Goal: Task Accomplishment & Management: Manage account settings

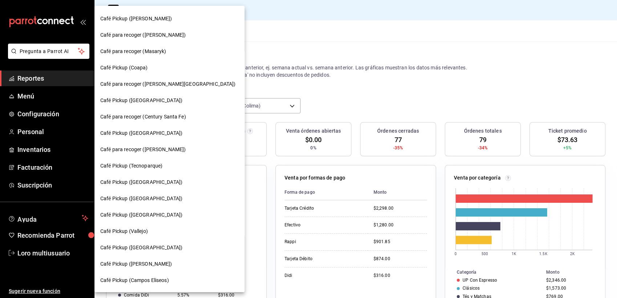
scroll to position [49, 0]
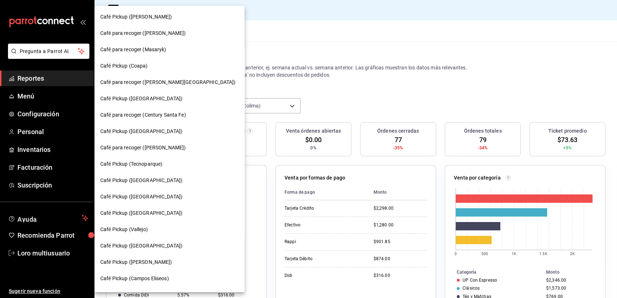
click at [144, 135] on span "Café Pickup (Uruguay)" at bounding box center [141, 132] width 82 height 8
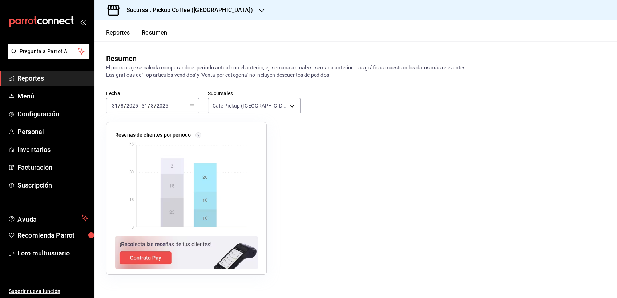
click at [155, 108] on span "/" at bounding box center [155, 106] width 2 height 6
click at [168, 107] on input "2025" at bounding box center [162, 106] width 12 height 6
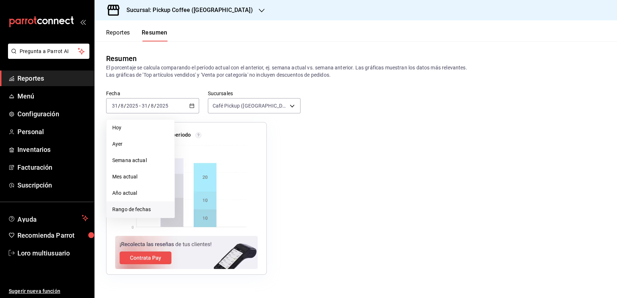
click at [154, 208] on span "Rango de fechas" at bounding box center [140, 210] width 56 height 8
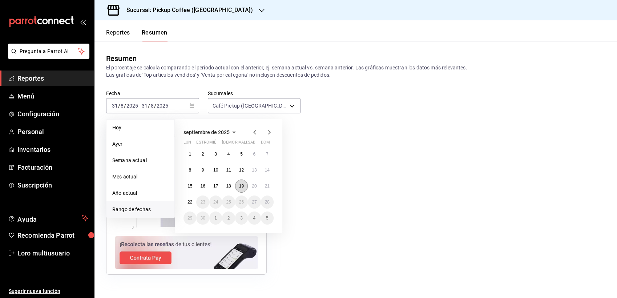
click at [243, 186] on abbr "19" at bounding box center [241, 186] width 5 height 5
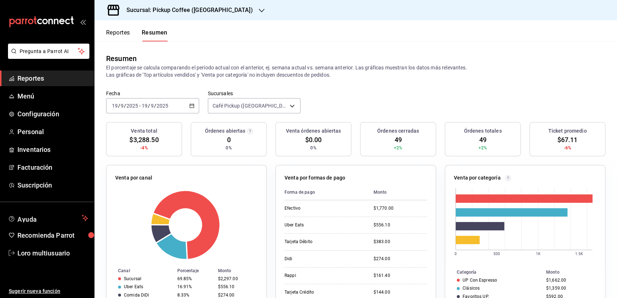
click at [169, 112] on div "2025-09-19 19 / 9 / 2025 - 2025-09-19 19 / 9 / 2025" at bounding box center [152, 105] width 93 height 15
click at [155, 108] on span "/" at bounding box center [155, 106] width 2 height 6
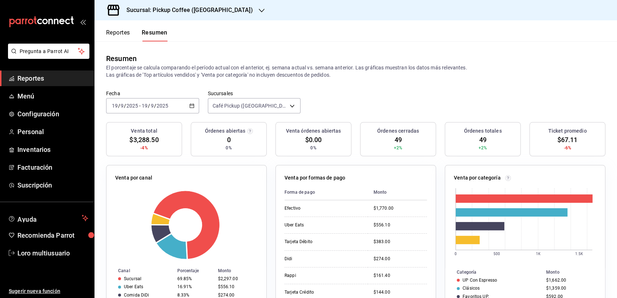
click at [155, 108] on span "/" at bounding box center [155, 106] width 2 height 6
click at [157, 112] on div "2025-09-19 19 / 9 / 2025 - 2025-09-19 19 / 9 / 2025" at bounding box center [152, 105] width 93 height 15
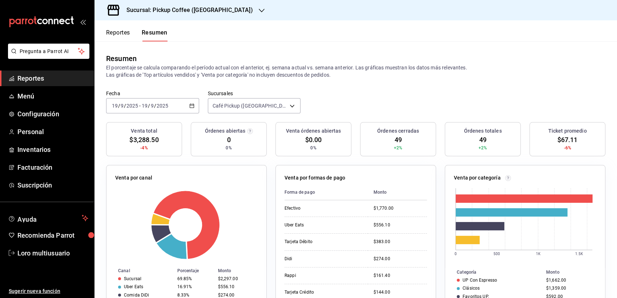
click at [157, 112] on div "2025-09-19 19 / 9 / 2025 - 2025-09-19 19 / 9 / 2025" at bounding box center [152, 105] width 93 height 15
click at [21, 3] on div "carpetas de buzones" at bounding box center [47, 22] width 94 height 44
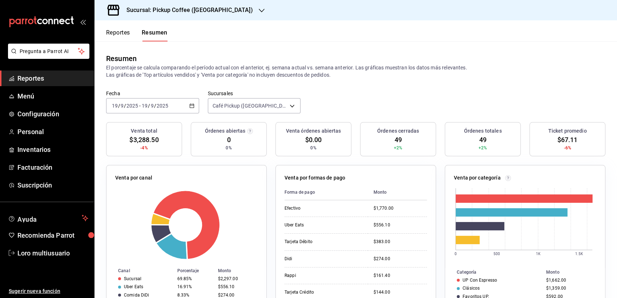
click at [131, 93] on label "Fecha" at bounding box center [152, 93] width 93 height 5
click at [146, 104] on input "19" at bounding box center [144, 106] width 7 height 6
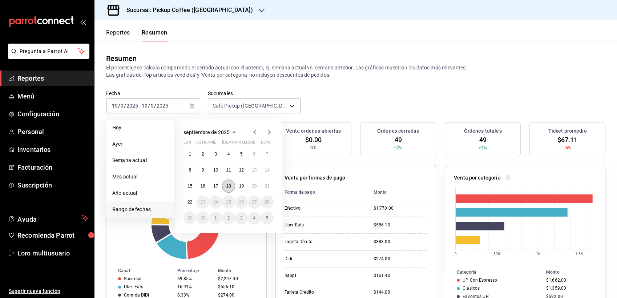
click at [229, 186] on abbr "18" at bounding box center [228, 186] width 5 height 5
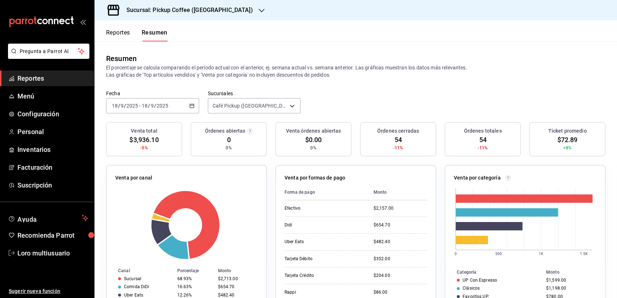
click at [160, 106] on input "2025" at bounding box center [162, 106] width 12 height 6
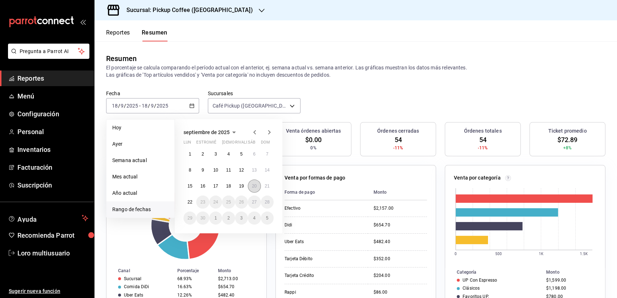
click at [253, 187] on abbr "20" at bounding box center [254, 186] width 5 height 5
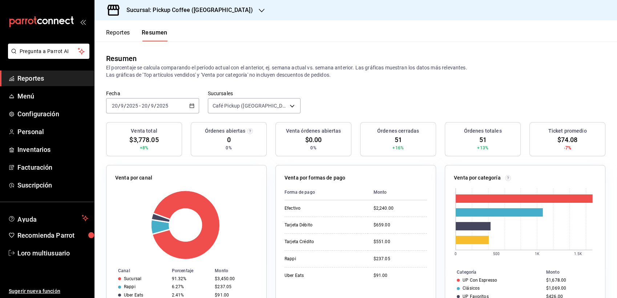
click at [170, 107] on div "2025-09-20 20 / 9 / 2025 - 2025-09-20 20 / 9 / 2025" at bounding box center [152, 105] width 93 height 15
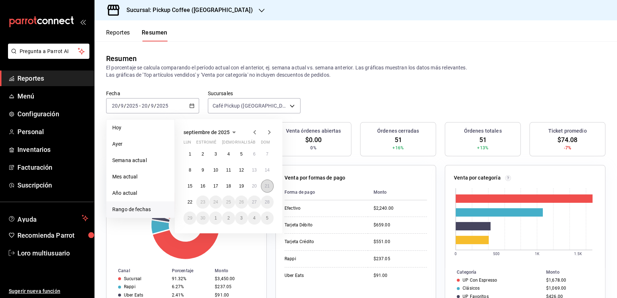
click at [265, 186] on abbr "21" at bounding box center [267, 186] width 5 height 5
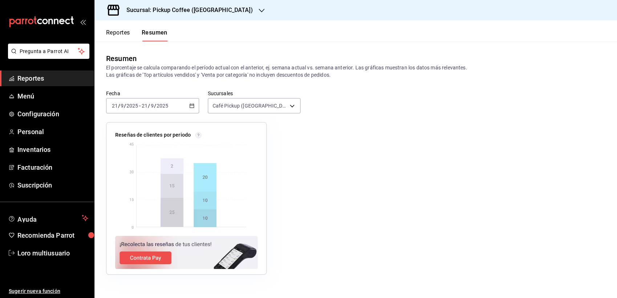
click at [166, 17] on div "Sucursal: Pickup Coffee (Uruguay)" at bounding box center [183, 10] width 167 height 20
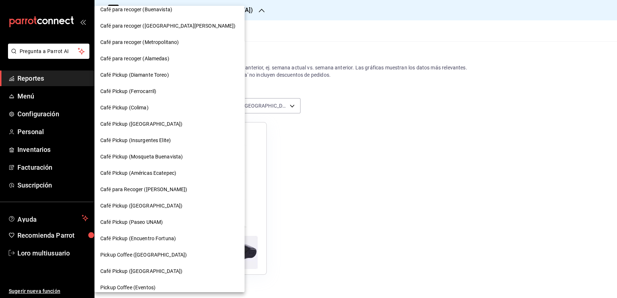
scroll to position [341, 0]
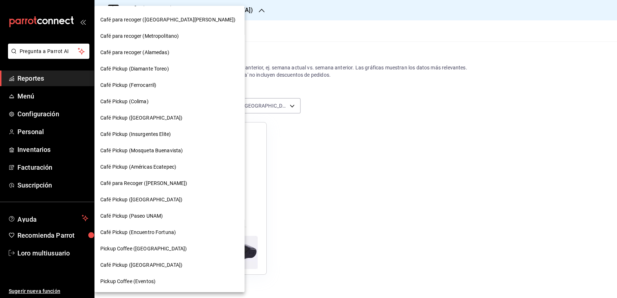
click at [156, 122] on div "Café Pickup (Montevideo)" at bounding box center [170, 118] width 150 height 16
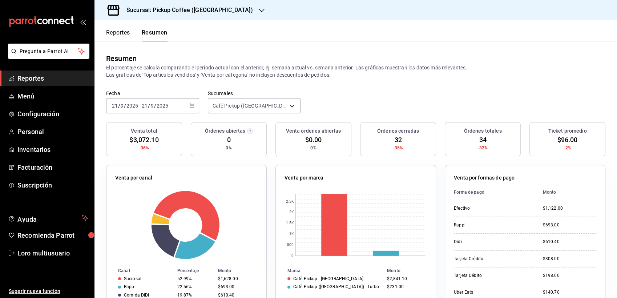
click at [146, 109] on div "2025-09-21 21 / 9 / 2025 - 2025-09-21 21 / 9 / 2025" at bounding box center [152, 105] width 93 height 15
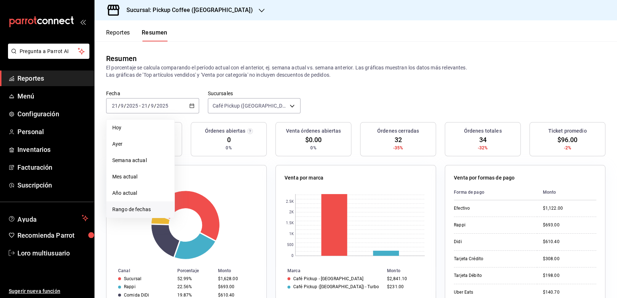
click at [134, 209] on span "Rango de fechas" at bounding box center [140, 210] width 56 height 8
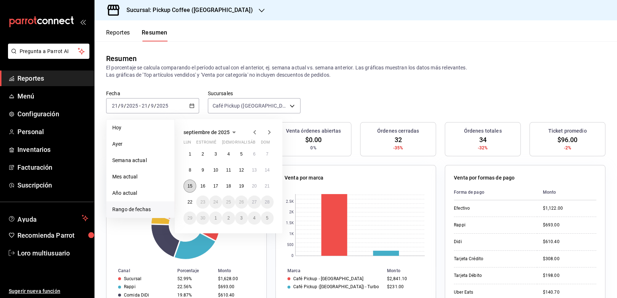
click at [191, 186] on abbr "15" at bounding box center [190, 186] width 5 height 5
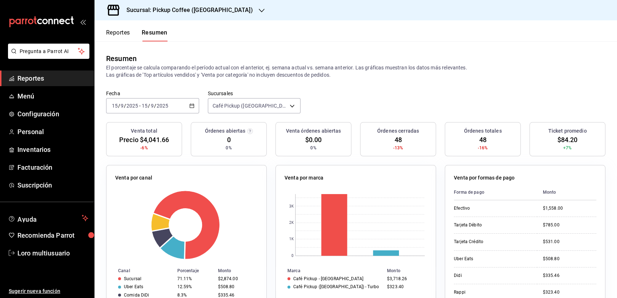
click at [177, 104] on div "2025-09-15 15 / 9 / 2025 - 2025-09-15 15 / 9 / 2025" at bounding box center [152, 105] width 93 height 15
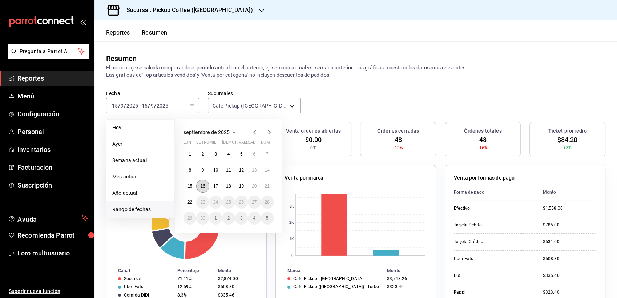
click at [200, 184] on button "16" at bounding box center [202, 186] width 13 height 13
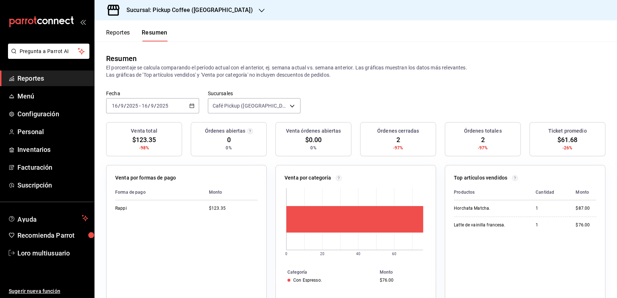
click at [156, 107] on input "2025" at bounding box center [162, 106] width 12 height 6
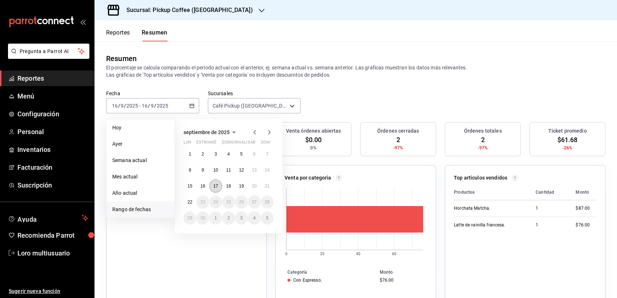
click at [217, 188] on abbr "17" at bounding box center [215, 186] width 5 height 5
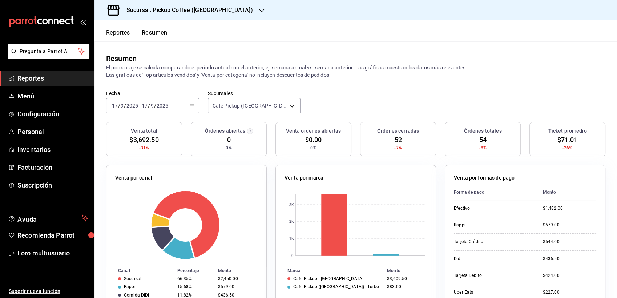
click at [143, 101] on div "2025-09-17 17 / 9 / 2025 - 2025-09-17 17 / 9 / 2025" at bounding box center [152, 105] width 93 height 15
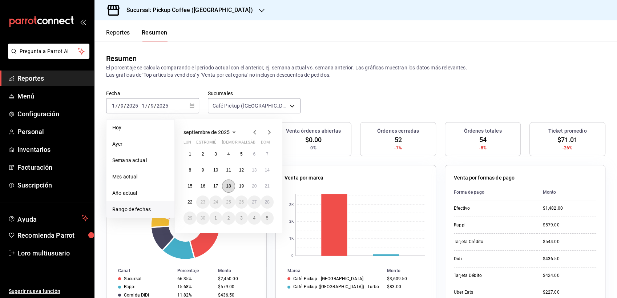
click at [229, 185] on abbr "18" at bounding box center [228, 186] width 5 height 5
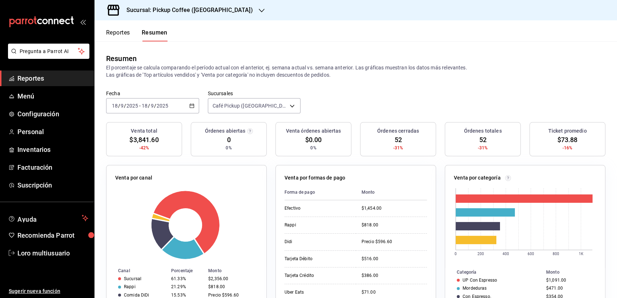
click at [165, 109] on div "2025-09-18 18 / 9 / 2025 - 2025-09-18 18 / 9 / 2025" at bounding box center [152, 105] width 93 height 15
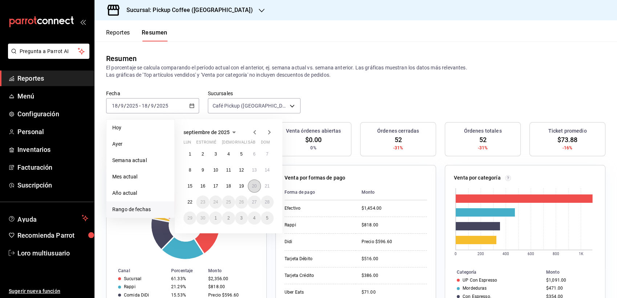
click at [252, 185] on abbr "20" at bounding box center [254, 186] width 5 height 5
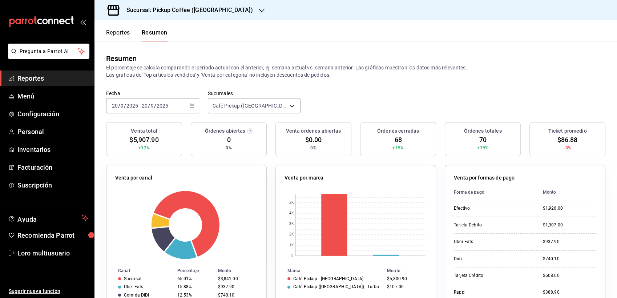
click at [152, 101] on div "2025-09-20 20 / 9 / 2025 - 2025-09-20 20 / 9 / 2025" at bounding box center [152, 105] width 93 height 15
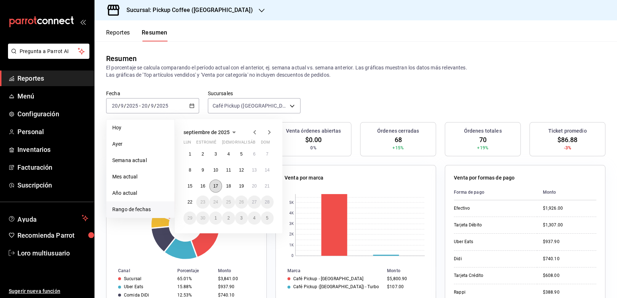
click at [217, 182] on button "17" at bounding box center [215, 186] width 13 height 13
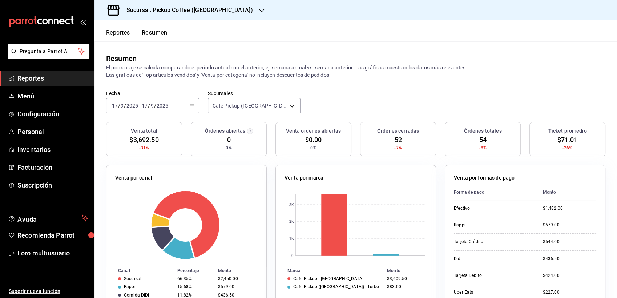
click at [151, 106] on input "9" at bounding box center [153, 106] width 4 height 6
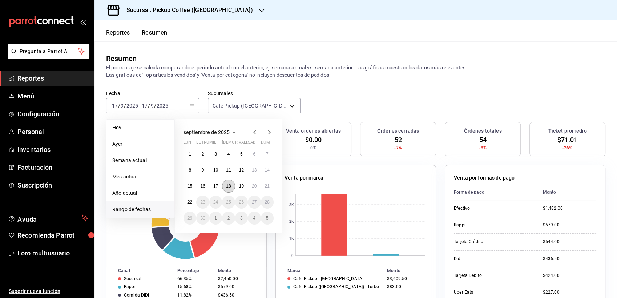
click at [227, 185] on abbr "18" at bounding box center [228, 186] width 5 height 5
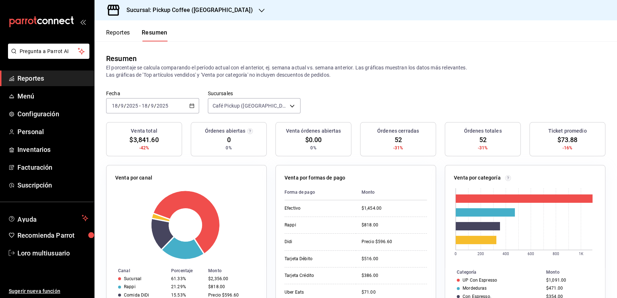
click at [160, 103] on input "2025" at bounding box center [162, 106] width 12 height 6
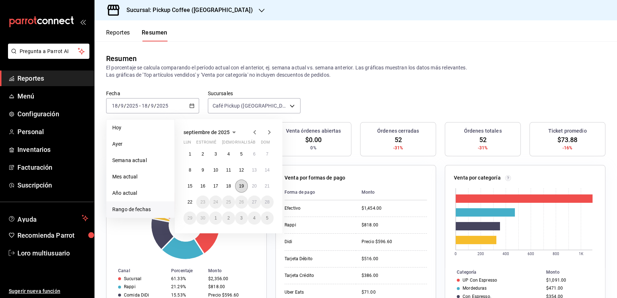
click at [244, 184] on button "19" at bounding box center [241, 186] width 13 height 13
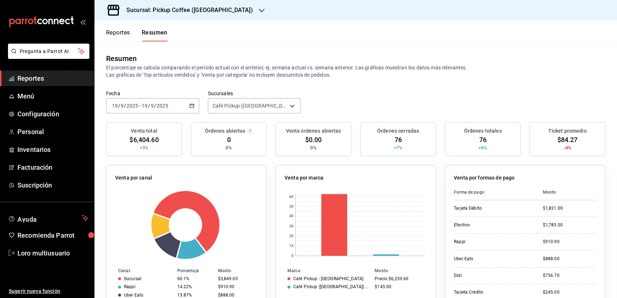
click at [148, 99] on div "2025-09-19 19 / 9 / 2025 - 2025-09-19 19 / 9 / 2025" at bounding box center [152, 105] width 93 height 15
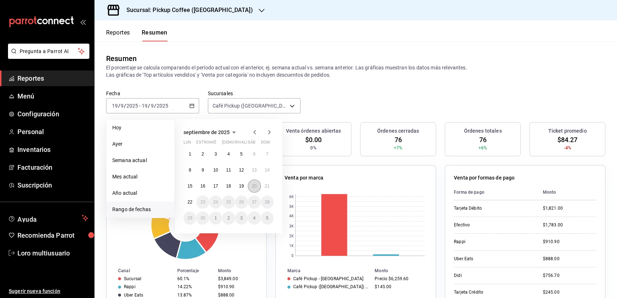
click at [257, 187] on button "20" at bounding box center [254, 186] width 13 height 13
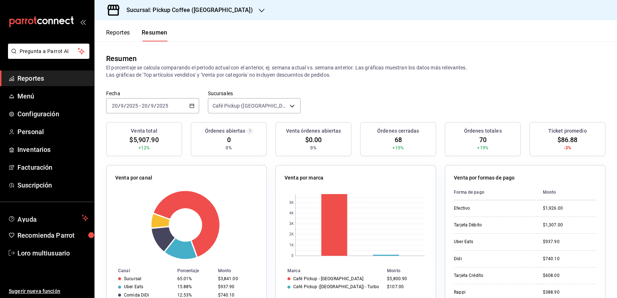
click at [213, 8] on h3 "Sucursal: Pickup Coffee (Montevideo)" at bounding box center [187, 10] width 132 height 9
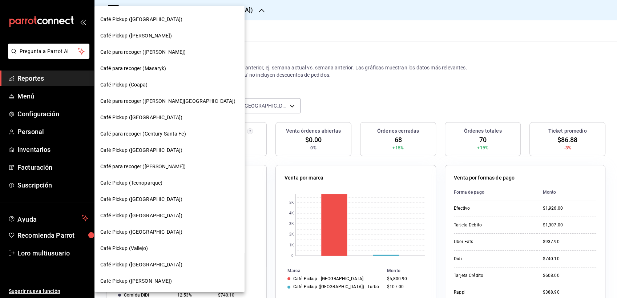
scroll to position [35, 0]
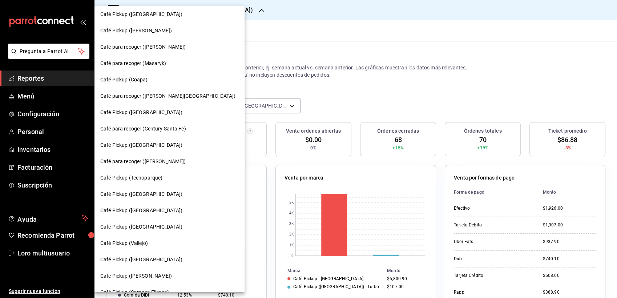
click at [124, 237] on div "Café Pickup (Vallejo)" at bounding box center [170, 243] width 150 height 16
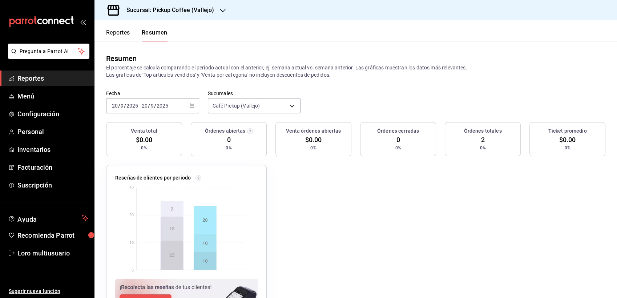
click at [168, 106] on input "2025" at bounding box center [162, 106] width 12 height 6
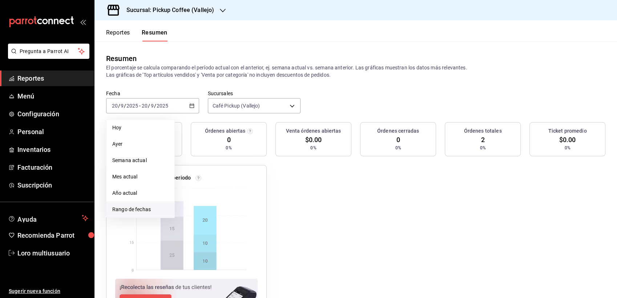
click at [139, 204] on li "Rango de fechas" at bounding box center [141, 209] width 68 height 16
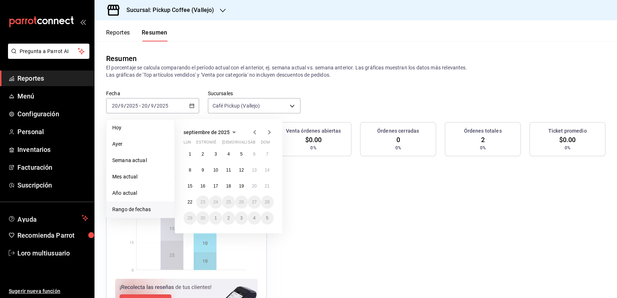
click at [182, 182] on div "septiembre de 2025 Lun estropear mié jue rivalizar sáb dom 1 2 3 4 5 6 7 8 9 10…" at bounding box center [229, 176] width 108 height 114
click at [189, 185] on abbr "15" at bounding box center [190, 186] width 5 height 5
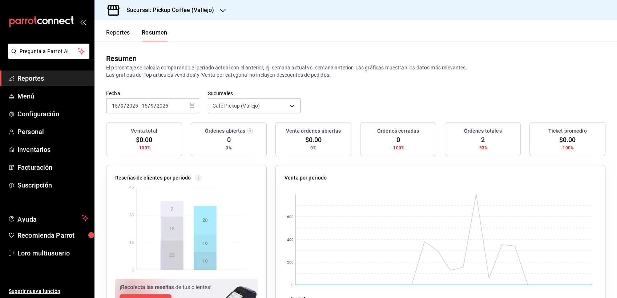
click at [153, 104] on input "9" at bounding box center [153, 106] width 4 height 6
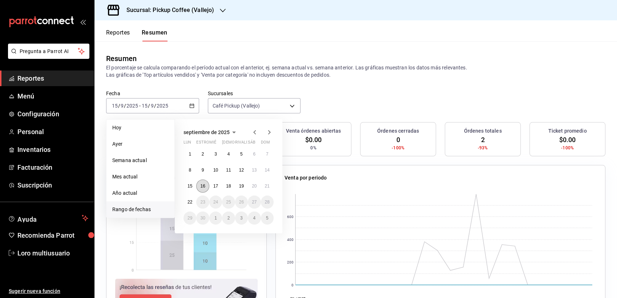
click at [203, 188] on abbr "16" at bounding box center [202, 186] width 5 height 5
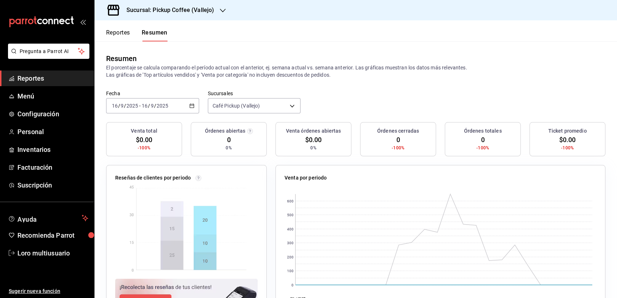
click at [176, 107] on div "2025-09-16 16 / 9 / 2025 - 2025-09-16 16 / 9 / 2025" at bounding box center [152, 105] width 93 height 15
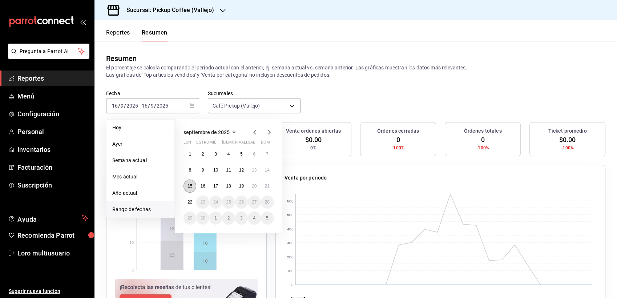
click at [192, 189] on button "15" at bounding box center [190, 186] width 13 height 13
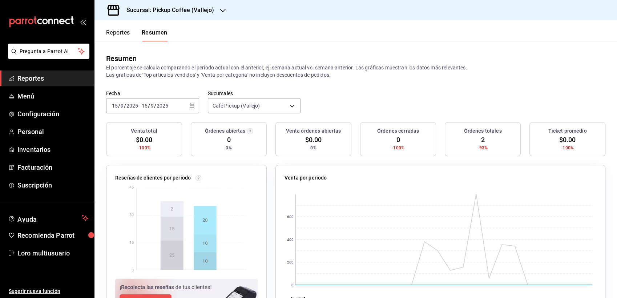
click at [149, 106] on span "/" at bounding box center [149, 106] width 2 height 6
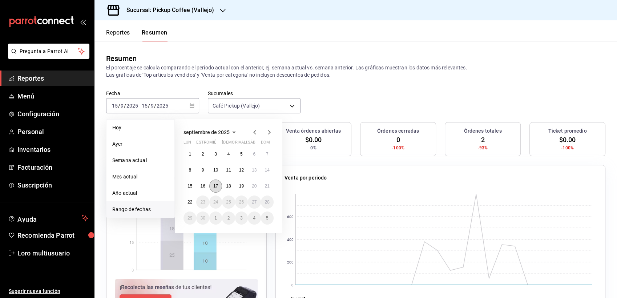
click at [217, 186] on abbr "17" at bounding box center [215, 186] width 5 height 5
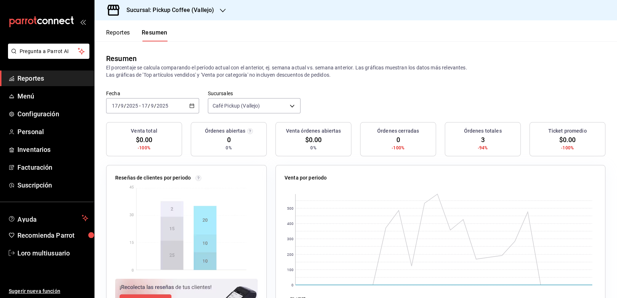
click at [171, 107] on div "2025-09-17 17 / 9 / 2025 - 2025-09-17 17 / 9 / 2025" at bounding box center [152, 105] width 93 height 15
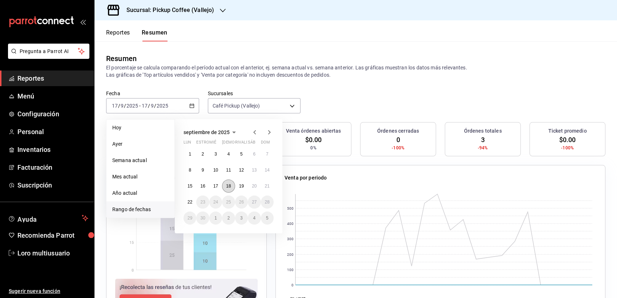
click at [230, 189] on button "18" at bounding box center [228, 186] width 13 height 13
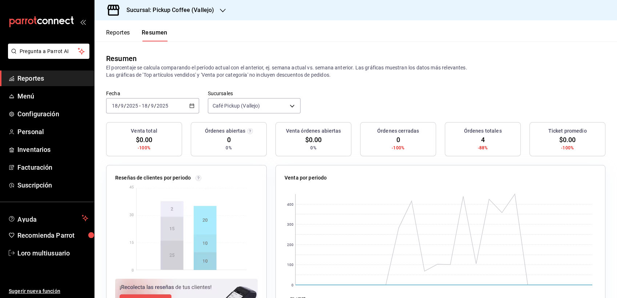
click at [158, 108] on input "2025" at bounding box center [162, 106] width 12 height 6
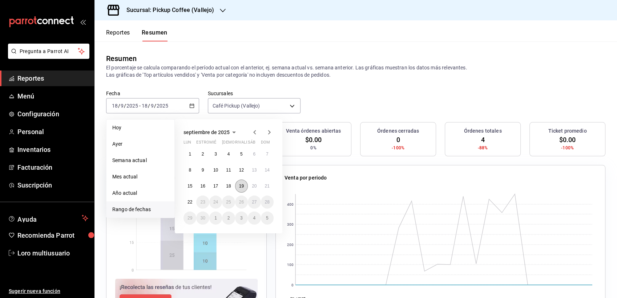
click at [242, 187] on abbr "19" at bounding box center [241, 186] width 5 height 5
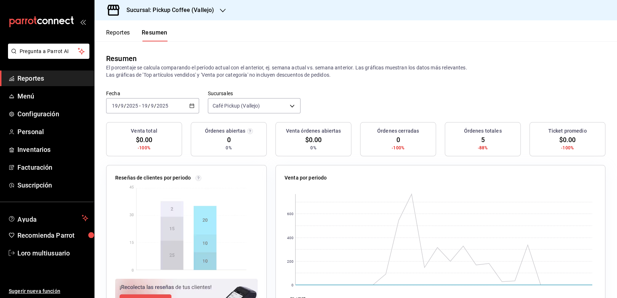
click at [157, 106] on input "2025" at bounding box center [162, 106] width 12 height 6
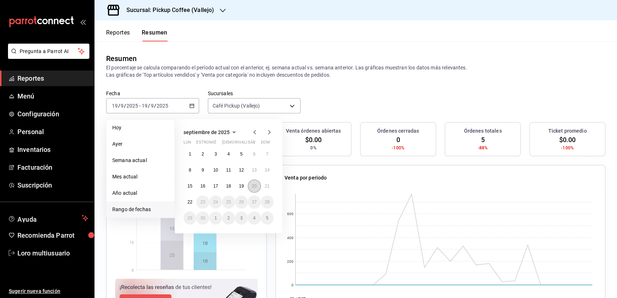
click at [252, 182] on button "20" at bounding box center [254, 186] width 13 height 13
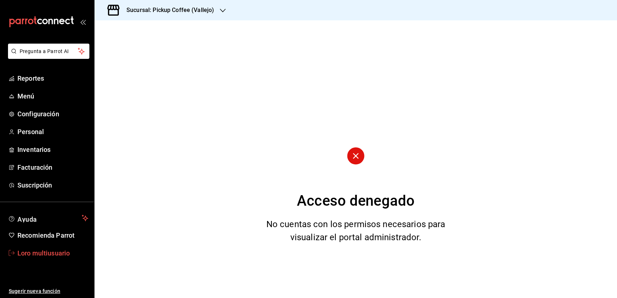
click at [45, 252] on font "Loro multiusuario" at bounding box center [43, 253] width 52 height 8
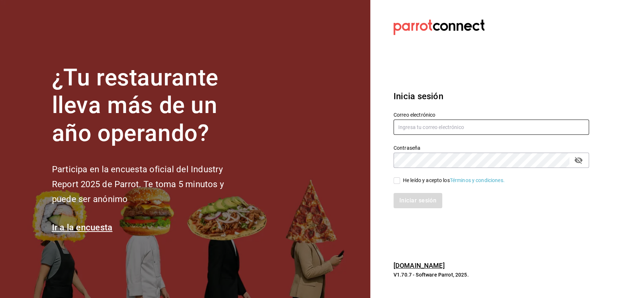
type input "multiuser@pickup.com"
click at [397, 182] on input "He leído y acepto los Términos y condiciones." at bounding box center [397, 180] width 7 height 7
checkbox input "true"
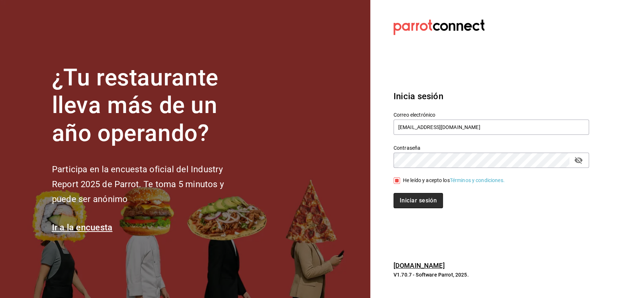
click at [401, 202] on button "Iniciar sesión" at bounding box center [418, 200] width 49 height 15
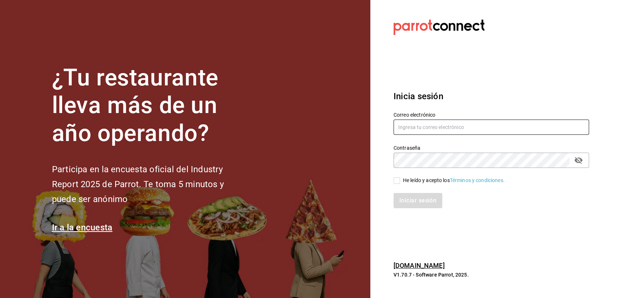
type input "[EMAIL_ADDRESS][DOMAIN_NAME]"
click at [405, 183] on div "He leído y acepto los Términos y condiciones." at bounding box center [454, 181] width 102 height 8
click at [400, 183] on input "He leído y acepto los Términos y condiciones." at bounding box center [397, 180] width 7 height 7
checkbox input "true"
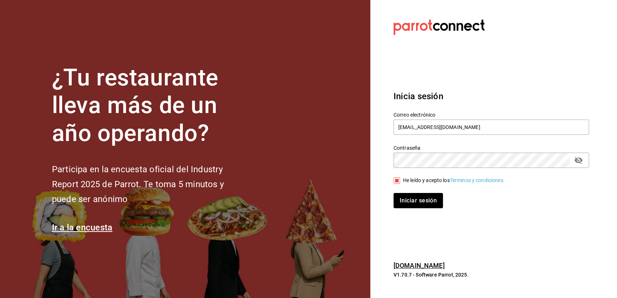
click at [408, 197] on button "Iniciar sesión" at bounding box center [418, 200] width 49 height 15
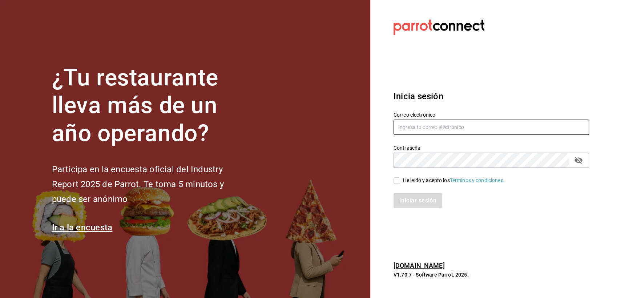
type input "[EMAIL_ADDRESS][DOMAIN_NAME]"
click at [398, 180] on input "He leído y acepto los Términos y condiciones." at bounding box center [397, 180] width 7 height 7
checkbox input "true"
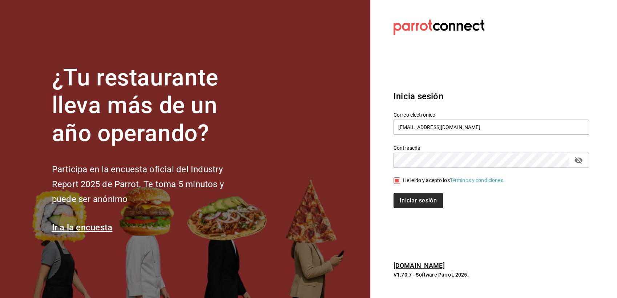
click at [401, 206] on button "Iniciar sesión" at bounding box center [418, 200] width 49 height 15
click at [413, 212] on div "Inicia sesión Correo electrónico multiuser@pickup.com Contraseña Contraseña He …" at bounding box center [492, 149] width 196 height 136
drag, startPoint x: 413, startPoint y: 212, endPoint x: 416, endPoint y: 199, distance: 13.1
click at [416, 199] on div "Inicia sesión Correo electrónico multiuser@pickup.com Contraseña Contraseña He …" at bounding box center [492, 149] width 196 height 136
click at [416, 199] on div "Iniciar sesión" at bounding box center [492, 200] width 196 height 15
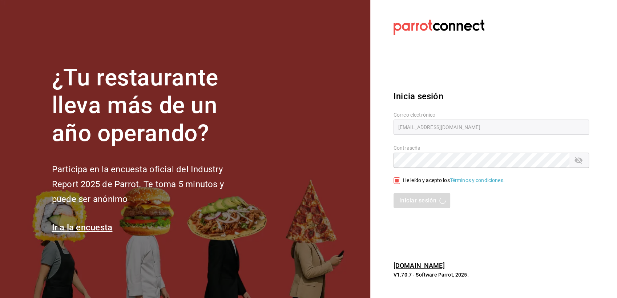
click at [416, 199] on div "Iniciar sesión" at bounding box center [492, 200] width 196 height 15
click at [415, 200] on div "Iniciar sesión" at bounding box center [492, 200] width 196 height 15
drag, startPoint x: 415, startPoint y: 200, endPoint x: 401, endPoint y: 200, distance: 13.8
click at [401, 200] on div "Iniciar sesión" at bounding box center [492, 200] width 196 height 15
type input "[EMAIL_ADDRESS][DOMAIN_NAME]"
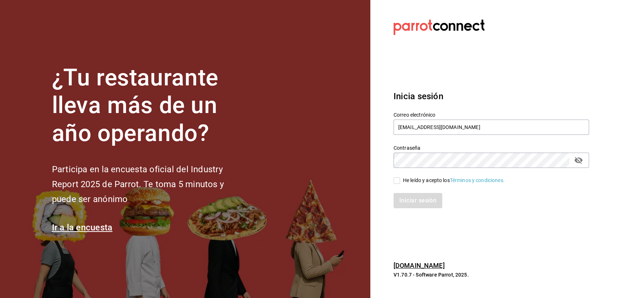
click at [397, 180] on input "He leído y acepto los Términos y condiciones." at bounding box center [397, 180] width 7 height 7
checkbox input "true"
click at [417, 196] on button "Iniciar sesión" at bounding box center [418, 200] width 49 height 15
click at [425, 197] on div "Iniciar sesión" at bounding box center [492, 200] width 196 height 15
click at [425, 198] on div "Iniciar sesión" at bounding box center [492, 200] width 196 height 15
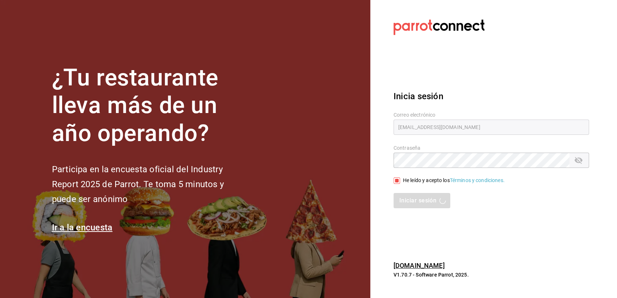
click at [425, 198] on div "Iniciar sesión" at bounding box center [492, 200] width 196 height 15
drag, startPoint x: 425, startPoint y: 198, endPoint x: 405, endPoint y: 219, distance: 28.8
click at [405, 219] on section "Datos incorrectos. Verifica que tu Correo o Contraseña estén bien escritos. Ini…" at bounding box center [488, 149] width 236 height 298
click at [407, 201] on div "Iniciar sesión" at bounding box center [492, 200] width 196 height 15
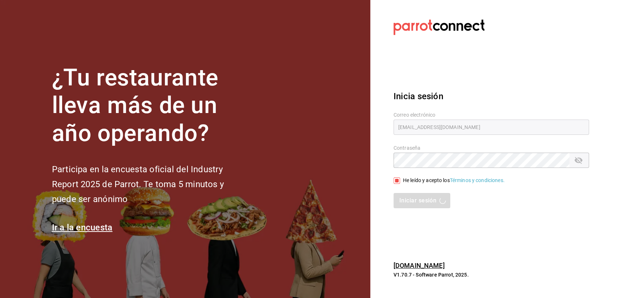
drag, startPoint x: 407, startPoint y: 201, endPoint x: 413, endPoint y: 228, distance: 27.4
click at [413, 228] on section "Datos incorrectos. Verifica que tu Correo o Contraseña estén bien escritos. Ini…" at bounding box center [488, 149] width 236 height 298
click at [109, 139] on h1 "¿Tu restaurante lleva más de un año operando?" at bounding box center [150, 106] width 196 height 84
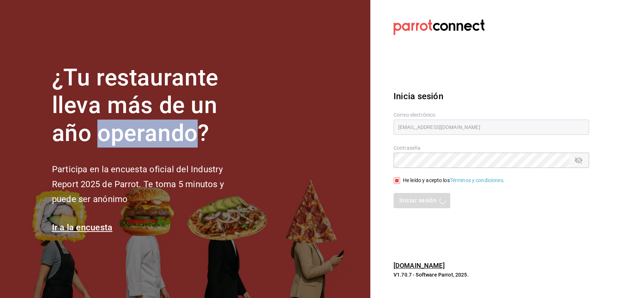
click at [109, 139] on h1 "¿Tu restaurante lleva más de un año operando?" at bounding box center [150, 106] width 196 height 84
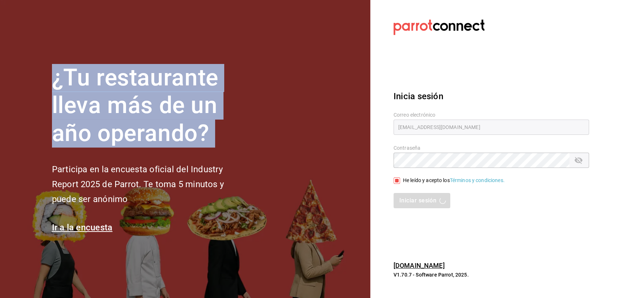
click at [111, 140] on h1 "¿Tu restaurante lleva más de un año operando?" at bounding box center [150, 106] width 196 height 84
drag, startPoint x: 111, startPoint y: 140, endPoint x: 81, endPoint y: 89, distance: 59.3
click at [81, 89] on h1 "¿Tu restaurante lleva más de un año operando?" at bounding box center [150, 106] width 196 height 84
click at [67, 72] on h1 "¿Tu restaurante lleva más de un año operando?" at bounding box center [150, 106] width 196 height 84
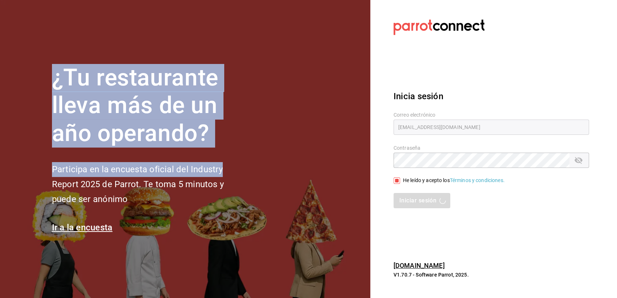
drag, startPoint x: 51, startPoint y: 78, endPoint x: 292, endPoint y: 176, distance: 260.1
click at [292, 176] on section "¿Tu restaurante lleva más de un año operando? Participa en la encuesta oficial …" at bounding box center [185, 149] width 370 height 298
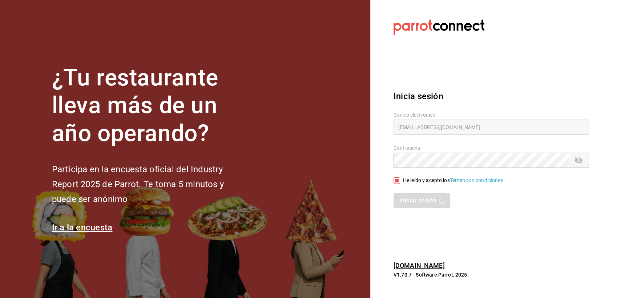
drag, startPoint x: 438, startPoint y: 118, endPoint x: 432, endPoint y: 114, distance: 6.9
click at [434, 115] on div "Correo electrónico multiuser@pickup.com" at bounding box center [492, 124] width 196 height 24
click at [432, 114] on label "Correo electrónico" at bounding box center [492, 114] width 196 height 5
drag, startPoint x: 432, startPoint y: 114, endPoint x: 421, endPoint y: 102, distance: 16.5
click at [420, 106] on div "Correo electrónico multiuser@pickup.com" at bounding box center [487, 119] width 204 height 33
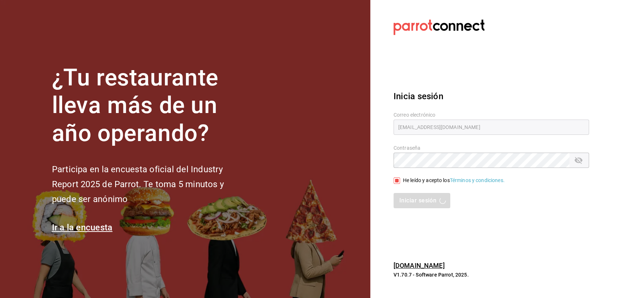
click at [421, 102] on h3 "Inicia sesión" at bounding box center [492, 96] width 196 height 13
click at [419, 98] on h3 "Inicia sesión" at bounding box center [492, 96] width 196 height 13
click at [419, 97] on h3 "Inicia sesión" at bounding box center [492, 96] width 196 height 13
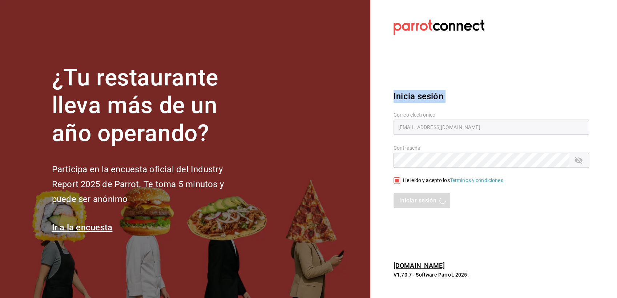
click at [419, 97] on h3 "Inicia sesión" at bounding box center [492, 96] width 196 height 13
drag, startPoint x: 419, startPoint y: 97, endPoint x: 406, endPoint y: 76, distance: 24.8
click at [407, 78] on section "Datos incorrectos. Verifica que tu Correo o Contraseña estén bien escritos. Ini…" at bounding box center [488, 149] width 236 height 298
click at [468, 153] on div "Contraseña Contraseña" at bounding box center [492, 156] width 196 height 23
click at [459, 177] on div "He leído y acepto los Términos y condiciones." at bounding box center [487, 176] width 204 height 17
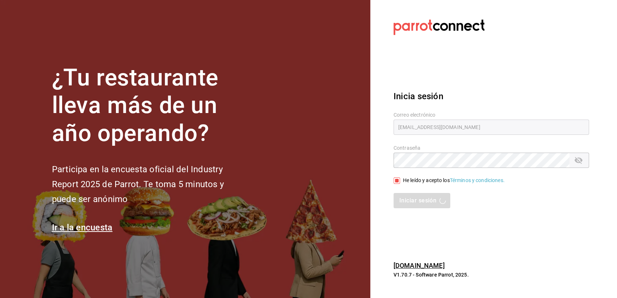
drag, startPoint x: 433, startPoint y: 289, endPoint x: 428, endPoint y: 297, distance: 9.4
click at [428, 297] on section "Datos incorrectos. Verifica que tu Correo o Contraseña estén bien escritos. Ini…" at bounding box center [488, 149] width 236 height 298
drag, startPoint x: 428, startPoint y: 297, endPoint x: 388, endPoint y: 292, distance: 40.7
click at [388, 292] on section "Datos incorrectos. Verifica que tu Correo o Contraseña estén bien escritos. Ini…" at bounding box center [488, 149] width 236 height 298
click at [424, 262] on link "parrotsoftware.com.mx" at bounding box center [419, 266] width 51 height 8
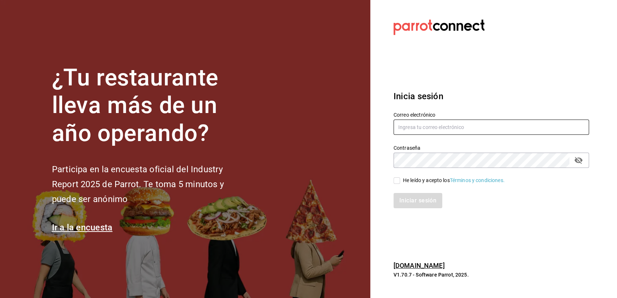
type input "[EMAIL_ADDRESS][DOMAIN_NAME]"
click at [410, 178] on div "He leído y acepto los Términos y condiciones." at bounding box center [454, 181] width 102 height 8
click at [400, 178] on input "He leído y acepto los Términos y condiciones." at bounding box center [397, 180] width 7 height 7
checkbox input "true"
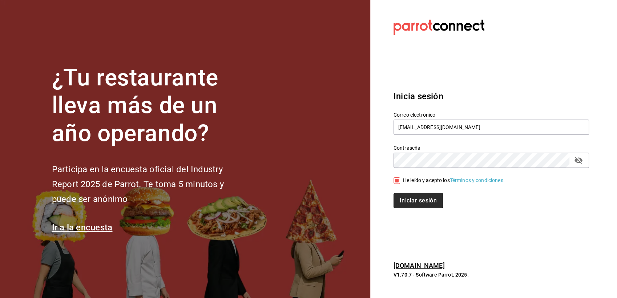
click at [424, 199] on button "Iniciar sesión" at bounding box center [418, 200] width 49 height 15
click at [422, 201] on div "Iniciar sesión" at bounding box center [492, 200] width 196 height 15
click at [419, 200] on div "Iniciar sesión" at bounding box center [492, 200] width 196 height 15
drag, startPoint x: 419, startPoint y: 200, endPoint x: 410, endPoint y: 213, distance: 15.8
click at [416, 216] on div "Inicia sesión Correo electrónico multiuser@pickup.com Contraseña Contraseña He …" at bounding box center [492, 149] width 196 height 136
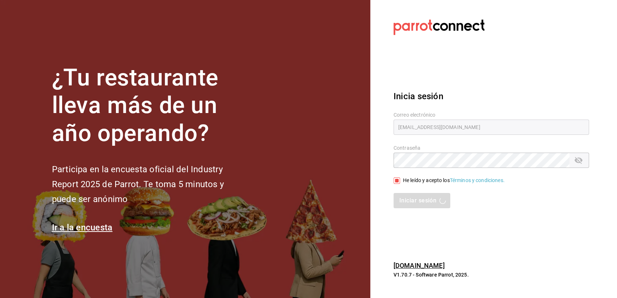
click at [410, 213] on div "Inicia sesión Correo electrónico multiuser@pickup.com Contraseña Contraseña He …" at bounding box center [492, 149] width 196 height 136
click at [405, 212] on div "Inicia sesión Correo electrónico multiuser@pickup.com Contraseña Contraseña He …" at bounding box center [492, 149] width 196 height 136
click at [405, 214] on div "Inicia sesión Correo electrónico multiuser@pickup.com Contraseña Contraseña He …" at bounding box center [492, 149] width 196 height 136
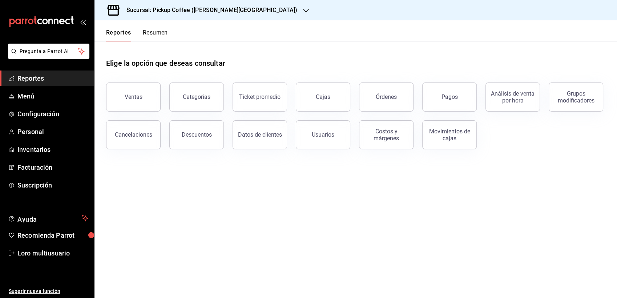
click at [186, 15] on div "Sucursal: Pickup Coffee (Quintana Roo)" at bounding box center [206, 10] width 212 height 20
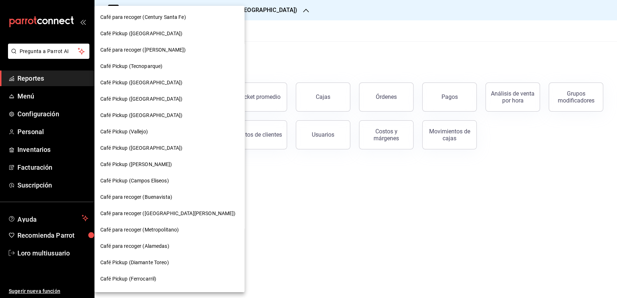
scroll to position [161, 0]
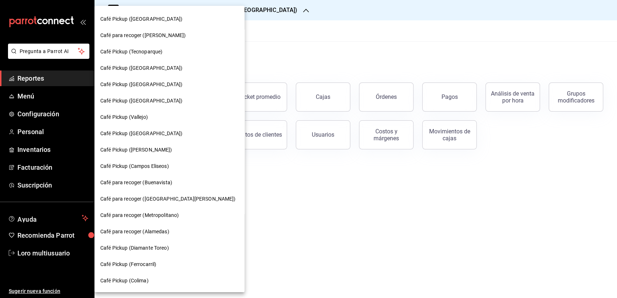
click at [126, 112] on div "Café Pickup (Vallejo)" at bounding box center [170, 117] width 150 height 16
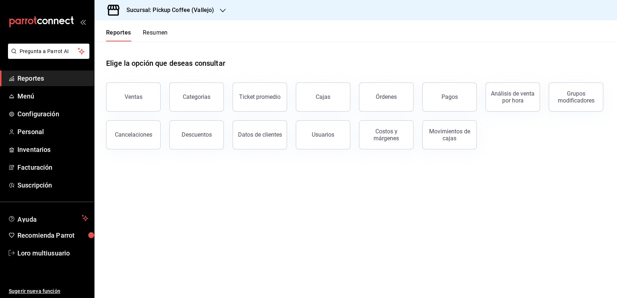
click at [160, 33] on button "Resumen" at bounding box center [155, 35] width 25 height 12
click at [160, 33] on html "Pregunta a Parrot AI Reportes Menú Configuración Personal Inventarios Facturaci…" at bounding box center [308, 149] width 617 height 298
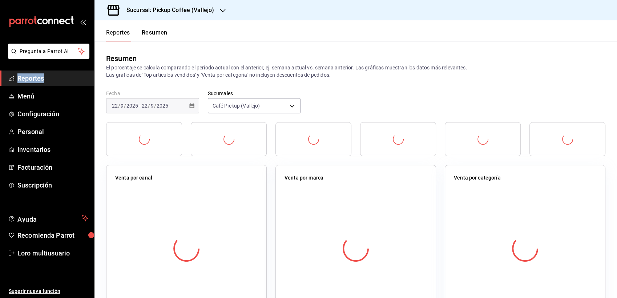
click at [160, 33] on button "Resumen" at bounding box center [155, 35] width 26 height 12
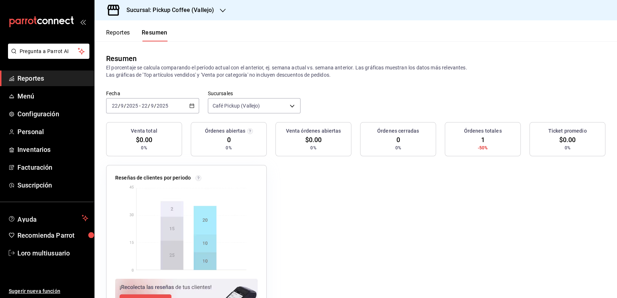
click at [142, 110] on div "2025-09-22 22 / 9 / 2025 - 2025-09-22 22 / 9 / 2025" at bounding box center [152, 105] width 93 height 15
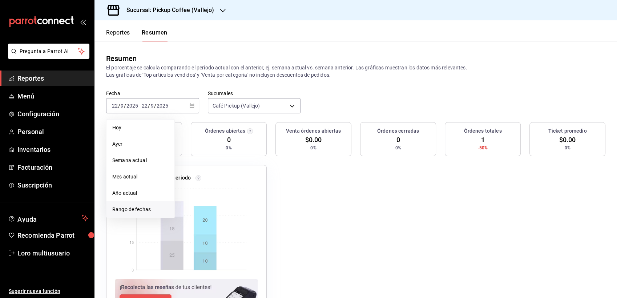
click at [143, 208] on span "Rango de fechas" at bounding box center [140, 210] width 56 height 8
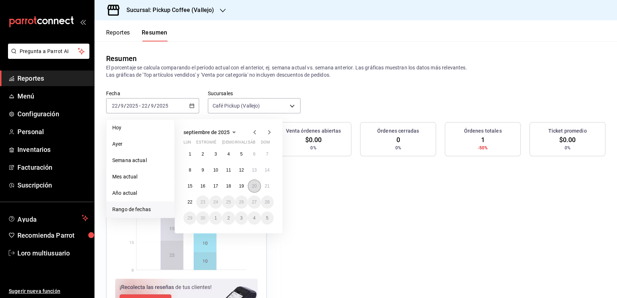
click at [250, 186] on button "20" at bounding box center [254, 186] width 13 height 13
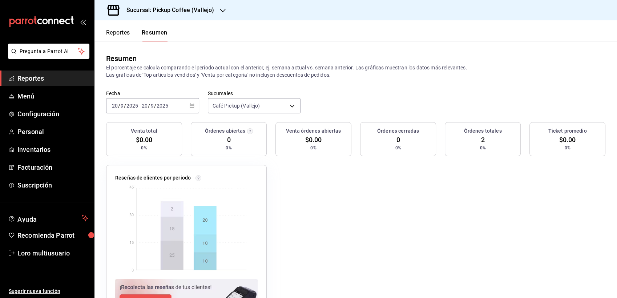
click at [161, 102] on div "2025-09-20 20 / 9 / 2025 - 2025-09-20 20 / 9 / 2025" at bounding box center [152, 105] width 93 height 15
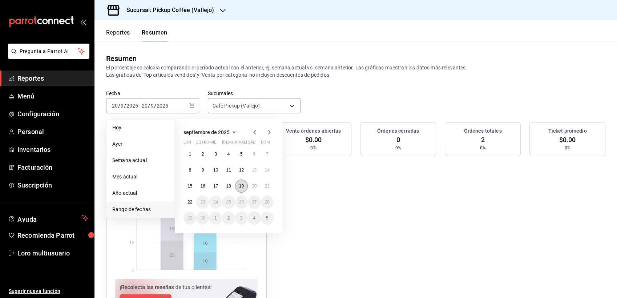
click at [238, 182] on button "19" at bounding box center [241, 186] width 13 height 13
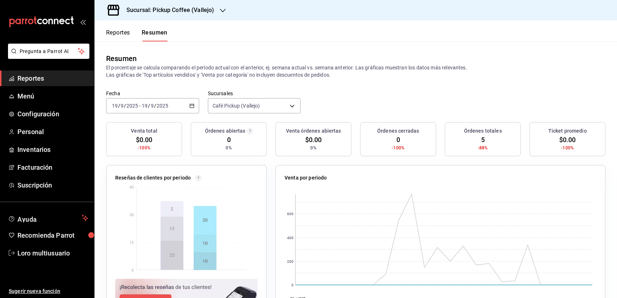
click at [171, 114] on div "Fecha 2025-09-19 19 / 9 / 2025 - 2025-09-19 19 / 9 / 2025 Sucursales Café Picku…" at bounding box center [356, 106] width 523 height 32
click at [166, 110] on div "2025-09-19 19 / 9 / 2025 - 2025-09-19 19 / 9 / 2025" at bounding box center [152, 105] width 93 height 15
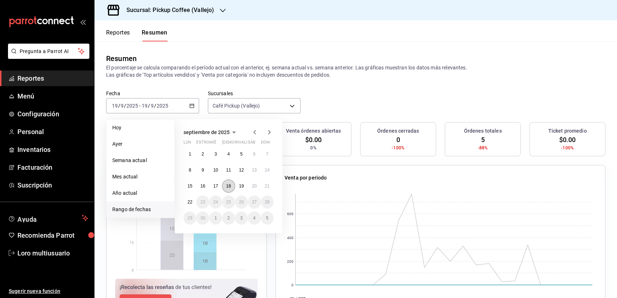
click at [230, 191] on button "18" at bounding box center [228, 186] width 13 height 13
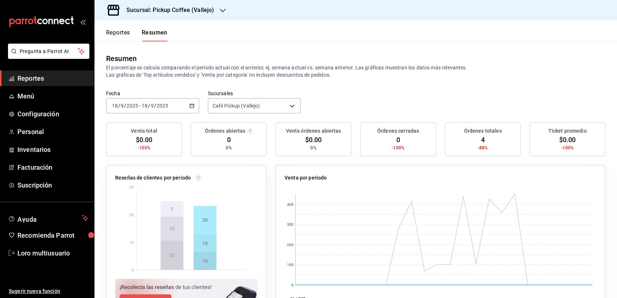
click at [146, 104] on input "18" at bounding box center [144, 106] width 7 height 6
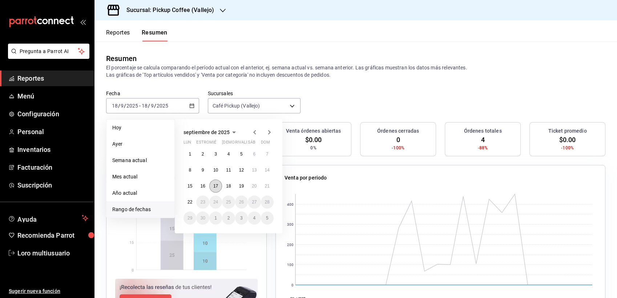
click at [217, 184] on abbr "17" at bounding box center [215, 186] width 5 height 5
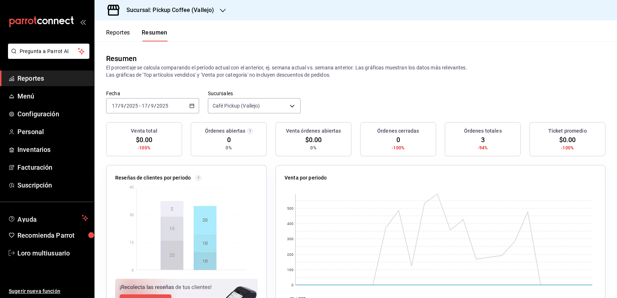
click at [153, 102] on div "2025-09-17 17 / 9 / 2025 - 2025-09-17 17 / 9 / 2025" at bounding box center [152, 105] width 93 height 15
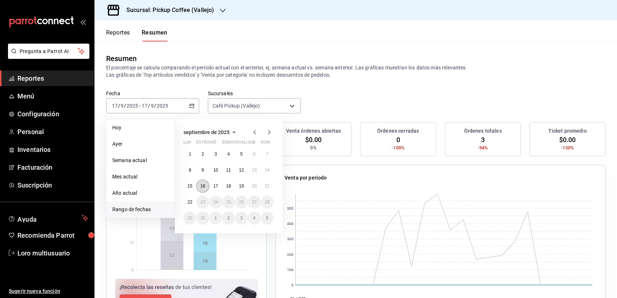
click at [205, 180] on button "16" at bounding box center [202, 186] width 13 height 13
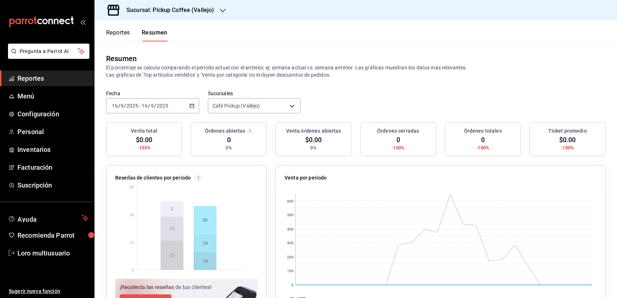
click at [148, 113] on div "2025-09-16 16 / 9 / 2025 - 2025-09-16 16 / 9 / 2025" at bounding box center [152, 105] width 93 height 15
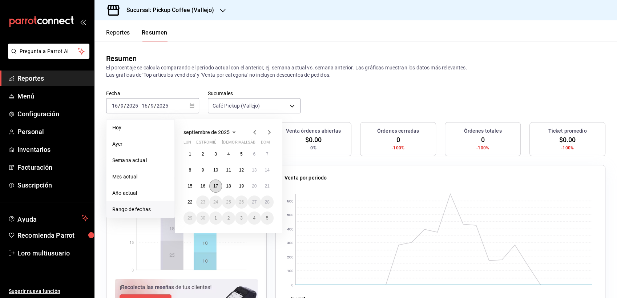
click at [221, 188] on button "17" at bounding box center [215, 186] width 13 height 13
click at [225, 185] on button "18" at bounding box center [228, 186] width 13 height 13
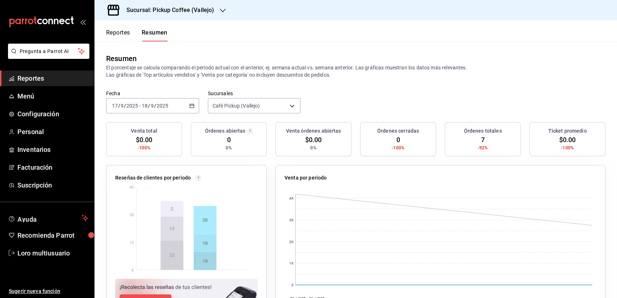
drag, startPoint x: 225, startPoint y: 185, endPoint x: 158, endPoint y: 116, distance: 96.7
click at [158, 116] on div "Fecha 2025-09-17 17 / 9 / 2025 - 2025-09-18 18 / 9 / 2025 Sucursales Café Picku…" at bounding box center [356, 106] width 523 height 32
click at [170, 107] on div "2025-09-17 17 / 9 / 2025 - 2025-09-18 18 / 9 / 2025" at bounding box center [152, 105] width 93 height 15
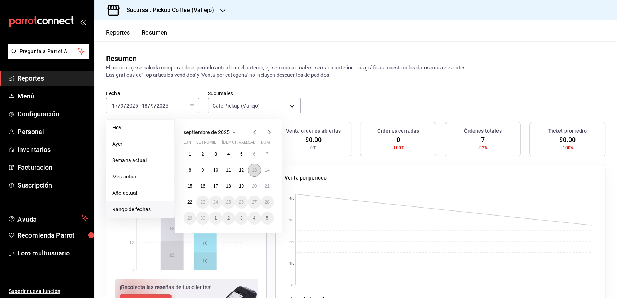
click at [254, 171] on abbr "13" at bounding box center [254, 170] width 5 height 5
click at [191, 198] on button "22" at bounding box center [190, 202] width 13 height 13
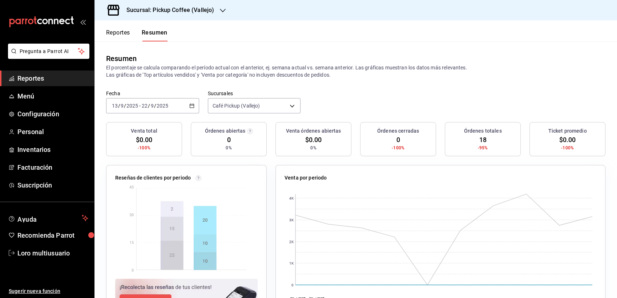
click at [157, 111] on div "2025-09-13 13 / 9 / 2025 - 2025-09-22 22 / 9 / 2025" at bounding box center [152, 105] width 93 height 15
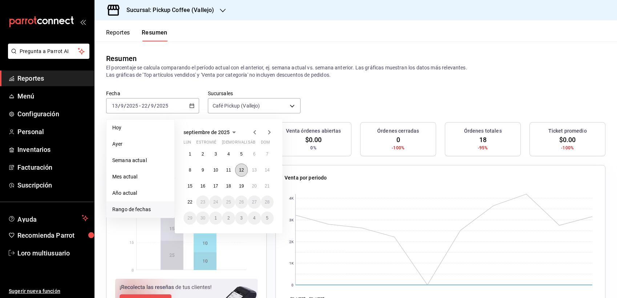
click at [242, 168] on button "12" at bounding box center [241, 170] width 13 height 13
click at [243, 169] on abbr "12" at bounding box center [241, 170] width 5 height 5
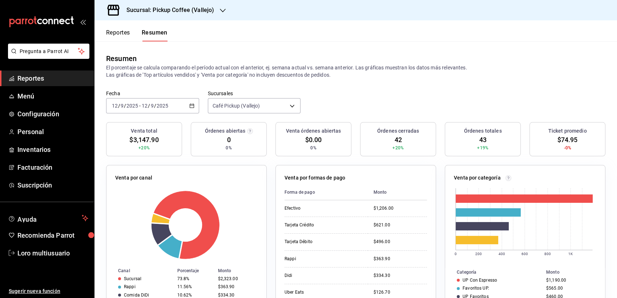
click at [157, 107] on input "2025" at bounding box center [162, 106] width 12 height 6
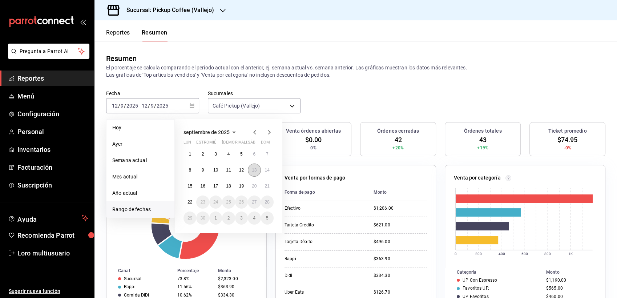
click at [252, 176] on button "13" at bounding box center [254, 170] width 13 height 13
click at [186, 204] on button "22" at bounding box center [190, 202] width 13 height 13
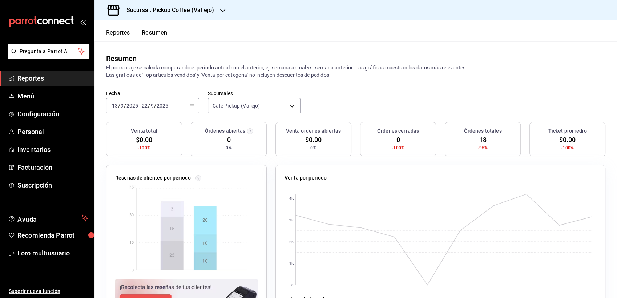
click at [141, 18] on div "Sucursal: Pickup Coffee (Vallejo)" at bounding box center [164, 10] width 128 height 20
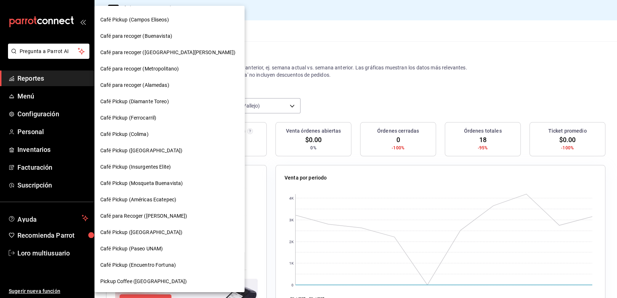
scroll to position [323, 0]
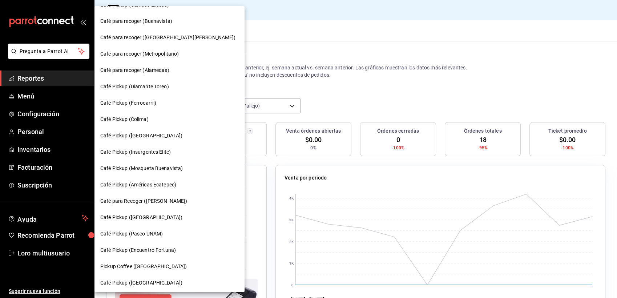
click at [177, 199] on span "Café para Recoger ([PERSON_NAME])" at bounding box center [143, 201] width 87 height 8
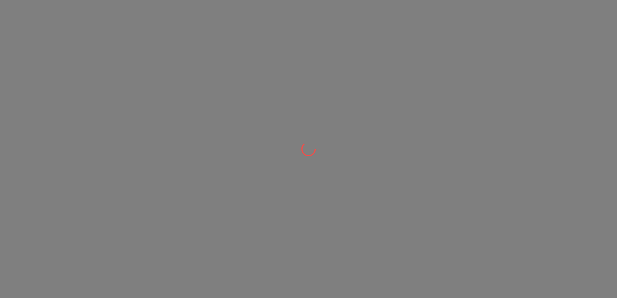
click at [235, 143] on div at bounding box center [308, 149] width 617 height 298
drag, startPoint x: 235, startPoint y: 143, endPoint x: 240, endPoint y: 157, distance: 15.3
click at [240, 157] on div at bounding box center [308, 149] width 617 height 298
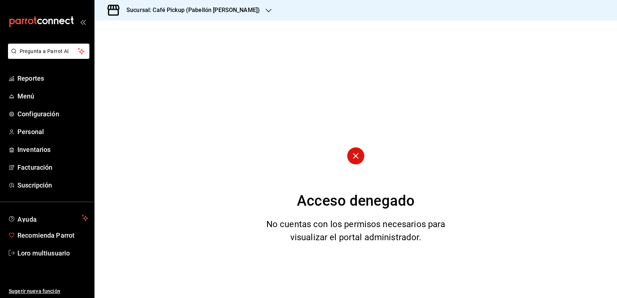
click at [40, 248] on span "Loro multiusuario" at bounding box center [52, 253] width 71 height 10
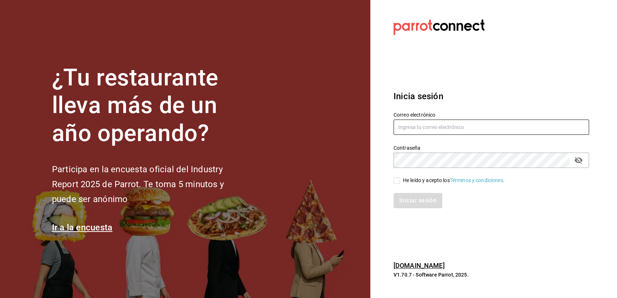
type input "[EMAIL_ADDRESS][DOMAIN_NAME]"
click at [400, 177] on input "He leído y acepto los Términos y condiciones." at bounding box center [397, 180] width 7 height 7
checkbox input "true"
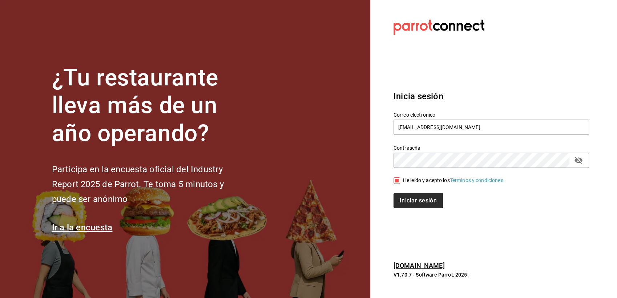
click at [406, 204] on button "Iniciar sesión" at bounding box center [418, 200] width 49 height 15
click at [406, 204] on div "Iniciar sesión" at bounding box center [492, 200] width 196 height 15
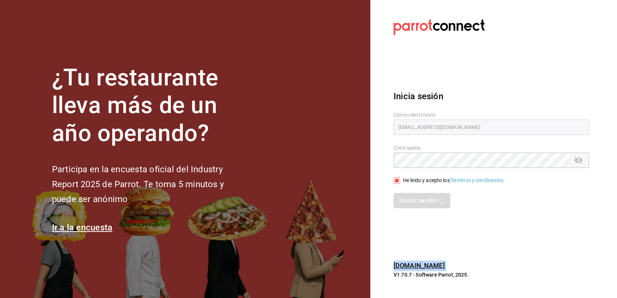
click at [406, 204] on div "Iniciar sesión" at bounding box center [492, 200] width 196 height 15
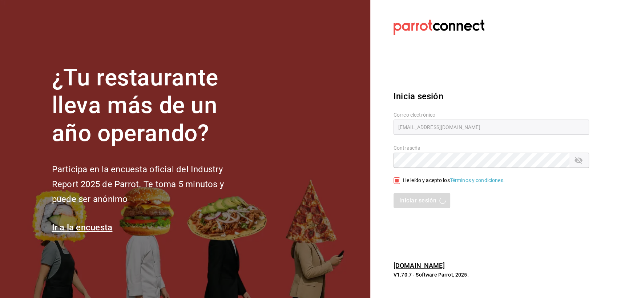
click at [406, 204] on div "Iniciar sesión" at bounding box center [492, 200] width 196 height 15
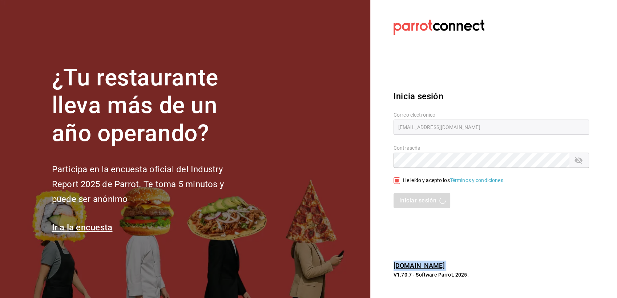
drag, startPoint x: 406, startPoint y: 204, endPoint x: 412, endPoint y: 199, distance: 7.5
click at [412, 199] on div "Iniciar sesión" at bounding box center [492, 200] width 196 height 15
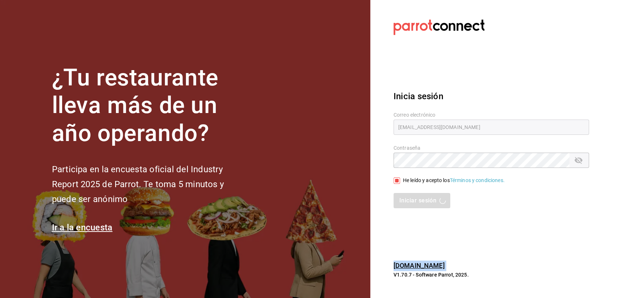
click at [412, 199] on div "Iniciar sesión" at bounding box center [492, 200] width 196 height 15
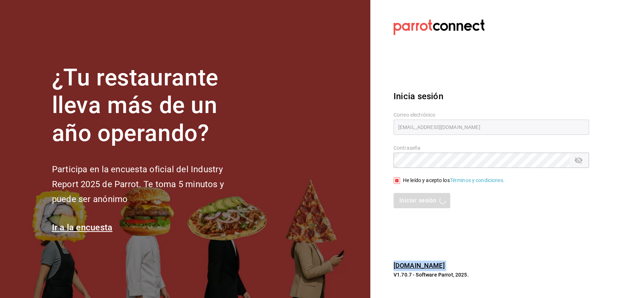
click at [412, 199] on div "Iniciar sesión" at bounding box center [492, 200] width 196 height 15
type input "multiuser@pickup.com"
click at [408, 177] on div "He leído y acepto los Términos y condiciones." at bounding box center [492, 181] width 196 height 8
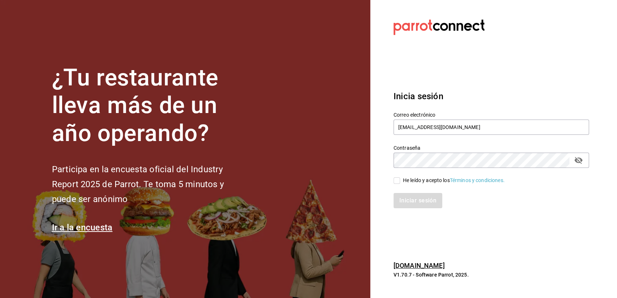
drag, startPoint x: 408, startPoint y: 177, endPoint x: 407, endPoint y: 190, distance: 13.5
click at [407, 190] on div "Iniciar sesión" at bounding box center [487, 196] width 204 height 24
click at [416, 184] on div "He leído y acepto los Términos y condiciones." at bounding box center [454, 181] width 102 height 8
drag, startPoint x: 416, startPoint y: 184, endPoint x: 401, endPoint y: 179, distance: 16.0
click at [401, 179] on span "He leído y acepto los Términos y condiciones." at bounding box center [452, 181] width 105 height 8
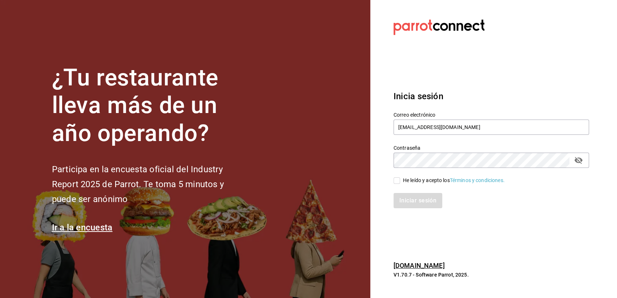
click at [400, 179] on input "He leído y acepto los Términos y condiciones." at bounding box center [397, 180] width 7 height 7
checkbox input "true"
click at [404, 197] on button "Iniciar sesión" at bounding box center [418, 200] width 49 height 15
click at [419, 197] on div "Iniciar sesión" at bounding box center [492, 200] width 196 height 15
click at [417, 195] on div "Iniciar sesión" at bounding box center [492, 200] width 196 height 15
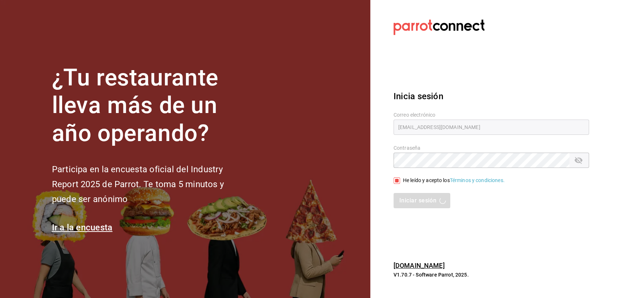
click at [414, 191] on div "Iniciar sesión" at bounding box center [487, 196] width 204 height 24
click at [415, 191] on div "Iniciar sesión" at bounding box center [487, 196] width 204 height 24
click at [415, 192] on div "Iniciar sesión" at bounding box center [487, 196] width 204 height 24
drag, startPoint x: 415, startPoint y: 192, endPoint x: 432, endPoint y: 205, distance: 22.0
click at [432, 206] on div "Iniciar sesión" at bounding box center [492, 200] width 196 height 15
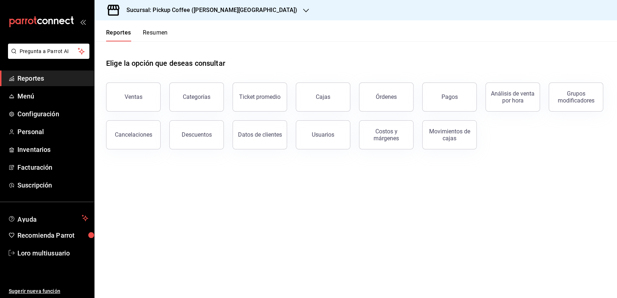
click at [284, 221] on main "Elige la opción que deseas consultar Ventas Categorías Ticket promedio Cajas Ór…" at bounding box center [356, 169] width 523 height 257
click at [177, 17] on div "Sucursal: Pickup Coffee ([PERSON_NAME][GEOGRAPHIC_DATA])" at bounding box center [206, 10] width 212 height 20
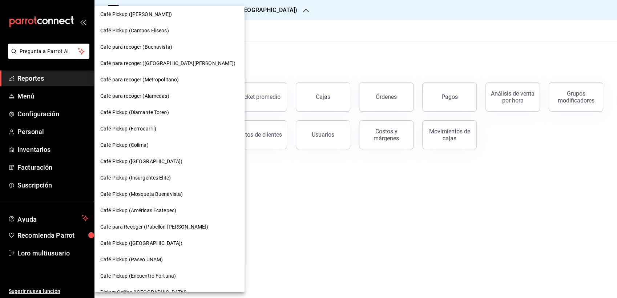
scroll to position [341, 0]
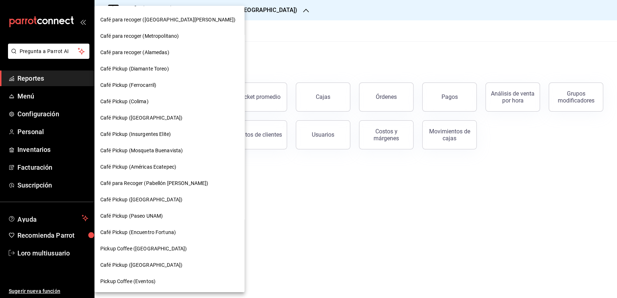
click at [182, 184] on span "Café para Recoger (Pabellón [PERSON_NAME])" at bounding box center [154, 184] width 108 height 8
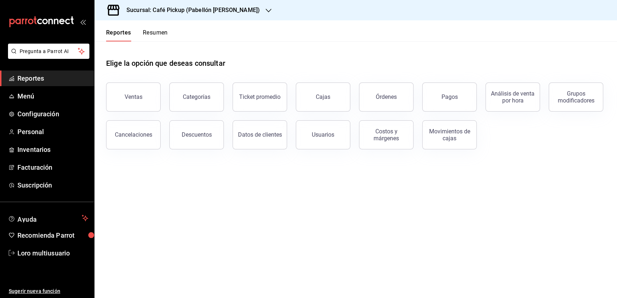
click at [159, 28] on div "Reportes Resumen" at bounding box center [131, 30] width 73 height 21
click at [160, 31] on div "Reportes Resumen" at bounding box center [131, 30] width 73 height 21
click at [160, 31] on button "Resumen" at bounding box center [155, 35] width 25 height 12
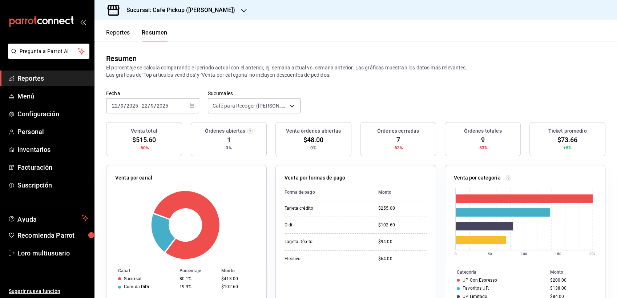
click at [193, 14] on h3 "Sucursal: Café Pickup ([PERSON_NAME])" at bounding box center [178, 10] width 115 height 9
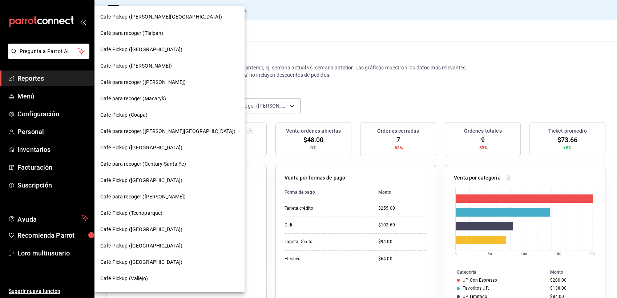
click at [123, 279] on span "Café Pickup (Vallejo)" at bounding box center [124, 279] width 48 height 8
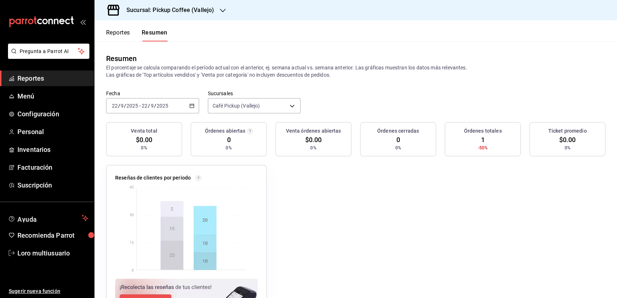
click at [143, 111] on div "[DATE] [DATE] - [DATE] [DATE]" at bounding box center [152, 105] width 93 height 15
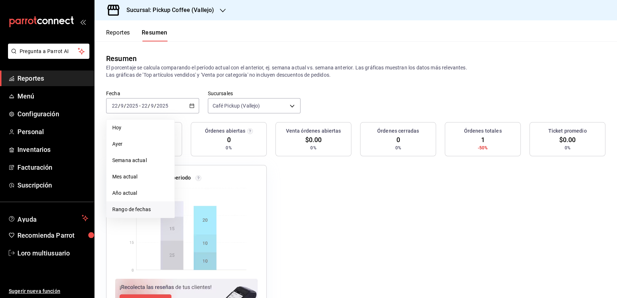
click at [156, 209] on span "Rango de fechas" at bounding box center [140, 210] width 56 height 8
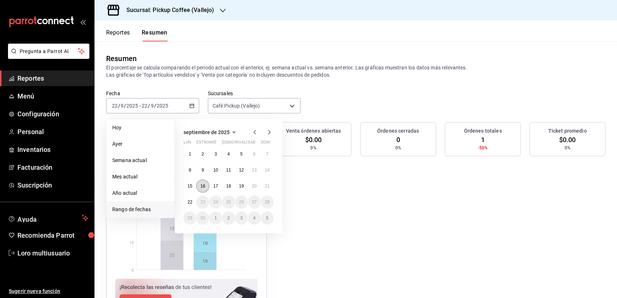
click at [204, 188] on button "16" at bounding box center [202, 186] width 13 height 13
click at [204, 188] on abbr "16" at bounding box center [202, 186] width 5 height 5
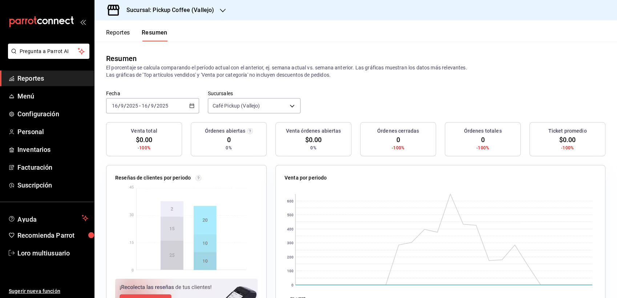
click at [134, 103] on input "2025" at bounding box center [132, 106] width 12 height 6
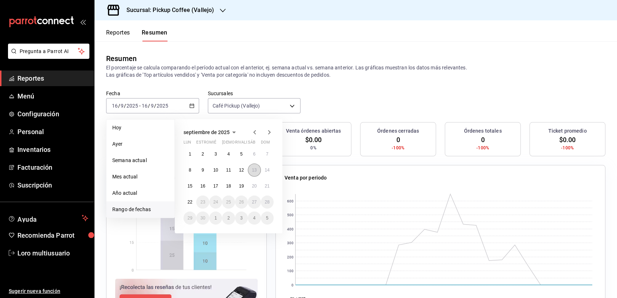
click at [260, 169] on button "13" at bounding box center [254, 170] width 13 height 13
click at [184, 201] on button "22" at bounding box center [190, 202] width 13 height 13
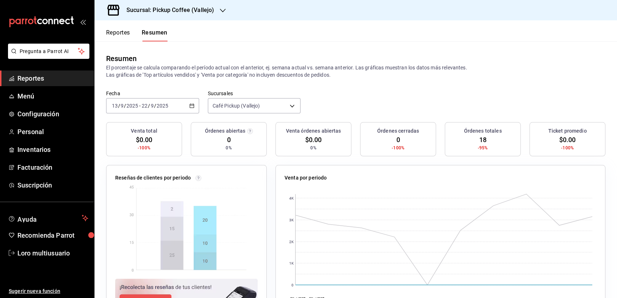
click at [155, 108] on span "/" at bounding box center [155, 106] width 2 height 6
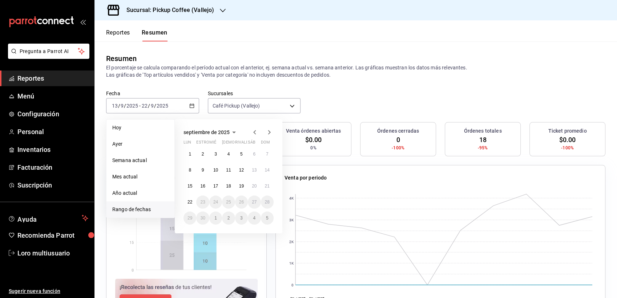
click at [192, 3] on div "Sucursal: Pickup Coffee (Vallejo)" at bounding box center [164, 10] width 128 height 20
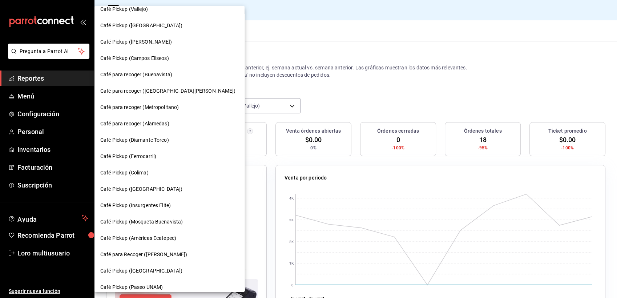
scroll to position [323, 0]
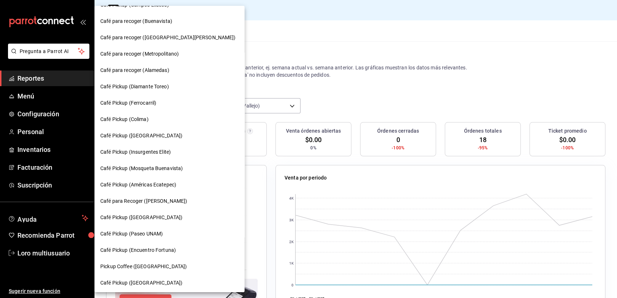
click at [169, 201] on span "Café para Recoger ([PERSON_NAME])" at bounding box center [143, 201] width 87 height 8
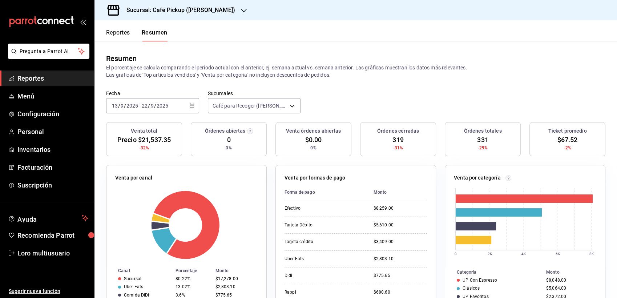
click at [149, 108] on div "[DATE] [DATE]" at bounding box center [155, 106] width 28 height 6
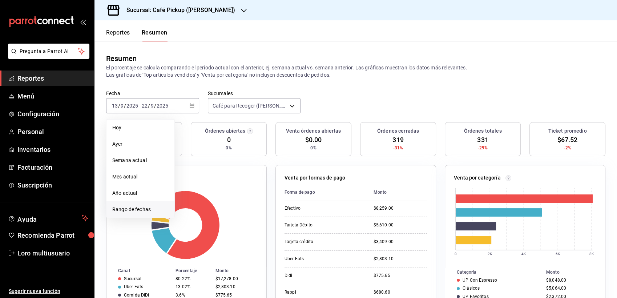
click at [128, 214] on li "Rango de fechas" at bounding box center [141, 209] width 68 height 16
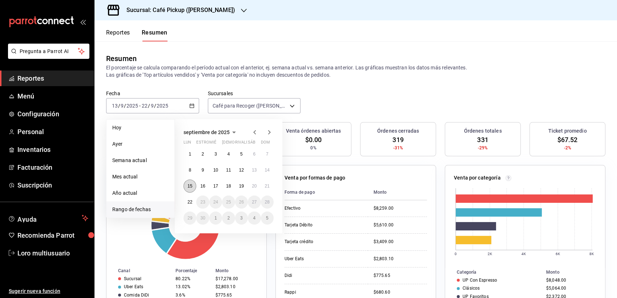
click at [188, 185] on abbr "15" at bounding box center [190, 186] width 5 height 5
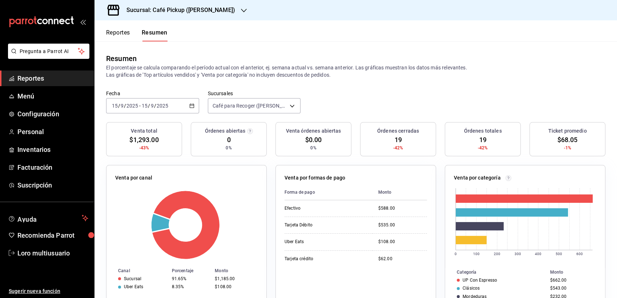
click at [170, 102] on div "[DATE] [DATE] - [DATE] [DATE]" at bounding box center [152, 105] width 93 height 15
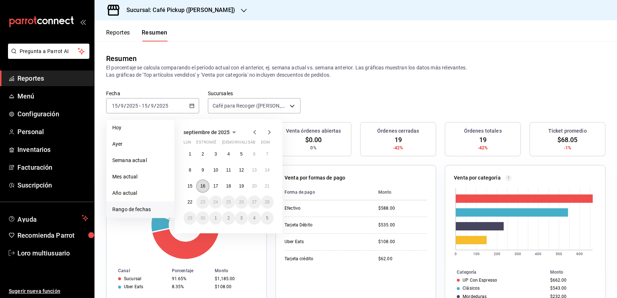
click at [206, 186] on button "16" at bounding box center [202, 186] width 13 height 13
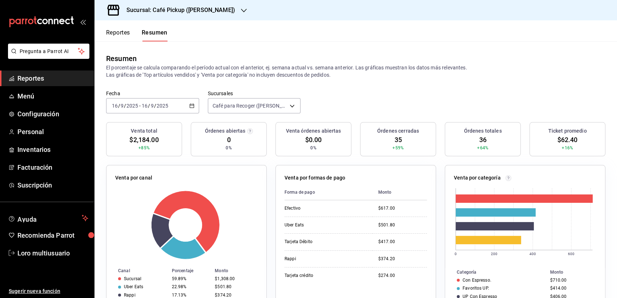
click at [163, 107] on input "2025" at bounding box center [162, 106] width 12 height 6
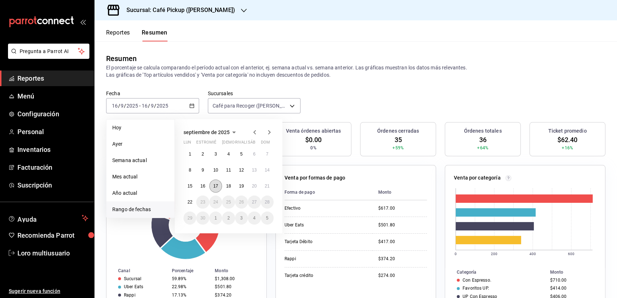
click at [216, 188] on button "17" at bounding box center [215, 186] width 13 height 13
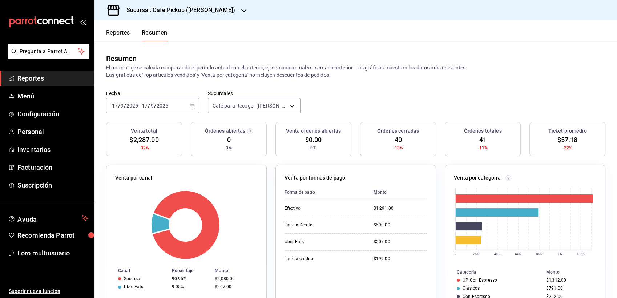
click at [158, 110] on div "[DATE] [DATE] - [DATE] [DATE]" at bounding box center [152, 105] width 93 height 15
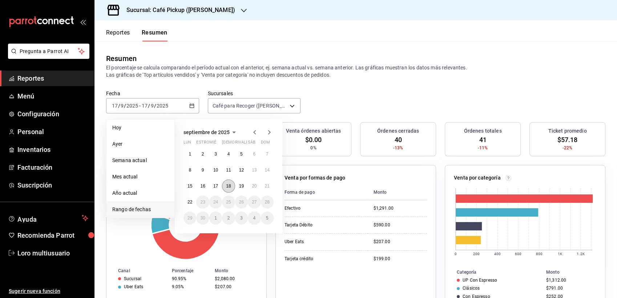
click at [227, 188] on button "18" at bounding box center [228, 186] width 13 height 13
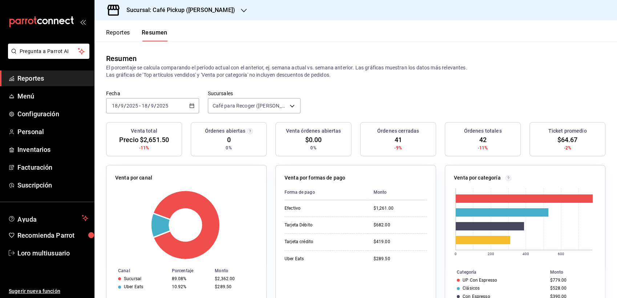
click at [154, 112] on div "[DATE] [DATE] - [DATE] [DATE]" at bounding box center [152, 105] width 93 height 15
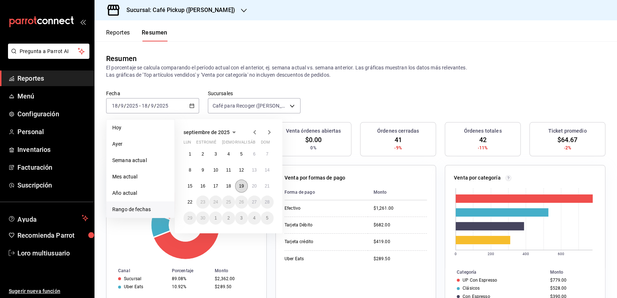
click at [241, 184] on abbr "19" at bounding box center [241, 186] width 5 height 5
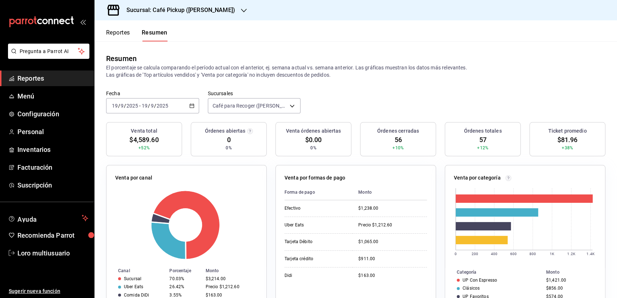
click at [151, 111] on div "[DATE] [DATE] - [DATE] [DATE]" at bounding box center [152, 105] width 93 height 15
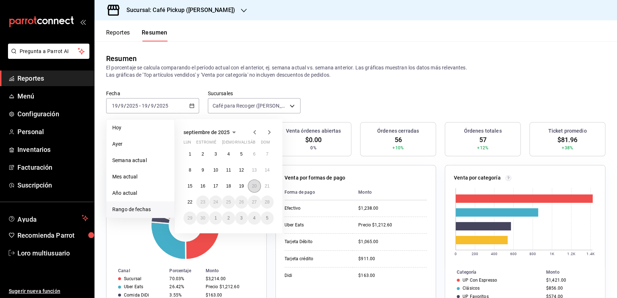
click at [257, 185] on button "20" at bounding box center [254, 186] width 13 height 13
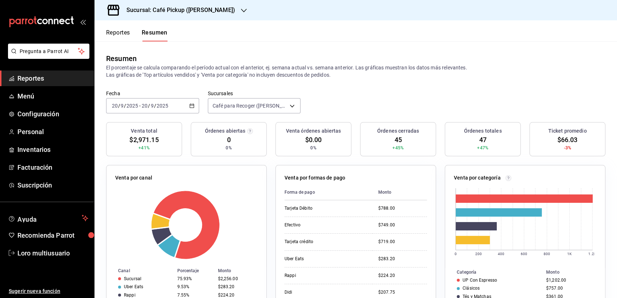
click at [162, 107] on input "2025" at bounding box center [162, 106] width 12 height 6
click at [163, 106] on input "2025" at bounding box center [162, 106] width 12 height 6
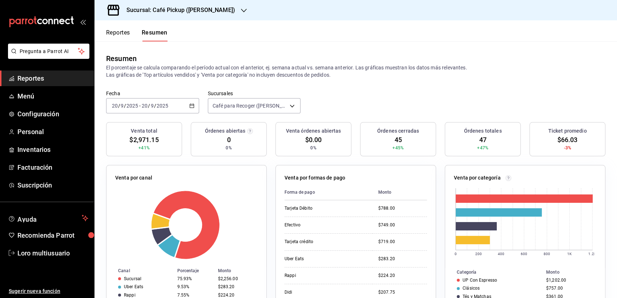
click at [163, 106] on input "2025" at bounding box center [162, 106] width 12 height 6
click at [167, 108] on input "2025" at bounding box center [162, 106] width 12 height 6
click at [175, 114] on div "Fecha [DATE] [DATE] - [DATE] [DATE] Sucursales Café para Recoger ([PERSON_NAME]…" at bounding box center [356, 106] width 523 height 32
click at [177, 107] on div "[DATE] [DATE] - [DATE] [DATE]" at bounding box center [152, 105] width 93 height 15
click at [154, 98] on div "[DATE] [DATE] - [DATE] [DATE]" at bounding box center [152, 105] width 93 height 15
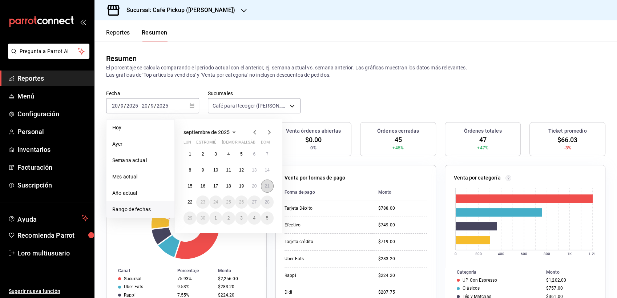
click at [266, 185] on abbr "21" at bounding box center [267, 186] width 5 height 5
